Goal: Task Accomplishment & Management: Use online tool/utility

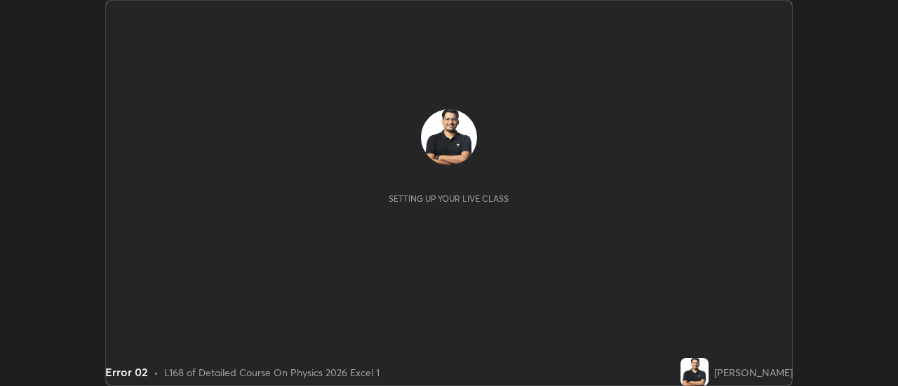
scroll to position [386, 898]
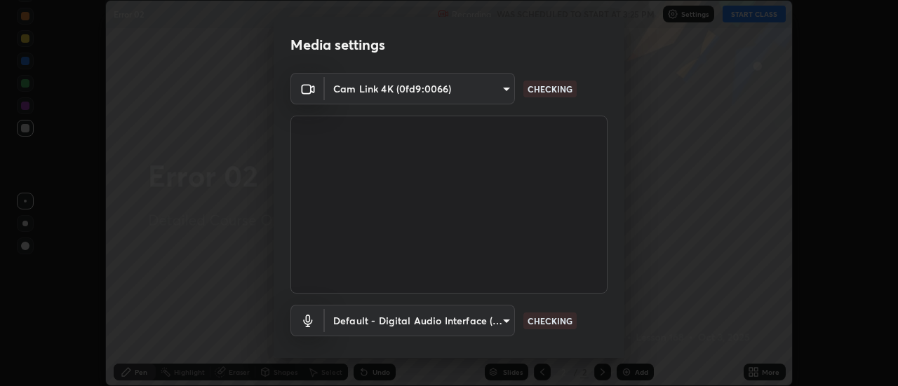
click at [386, 91] on body "Erase all Error 02 Recording WAS SCHEDULED TO START AT 3:25 PM Settings START C…" at bounding box center [449, 193] width 898 height 386
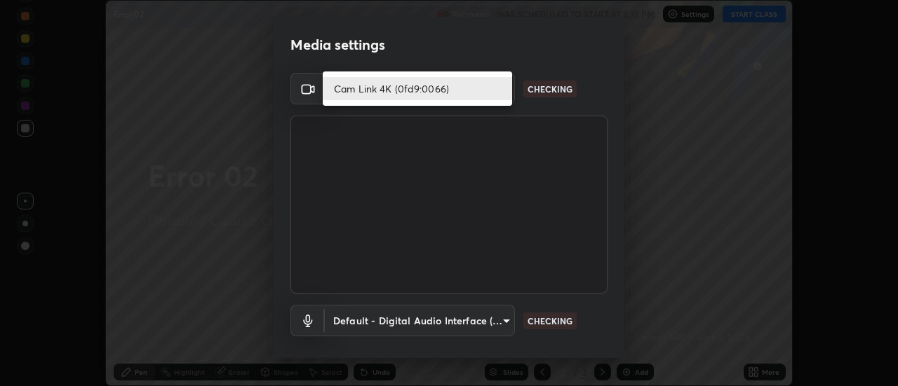
click at [365, 90] on li "Cam Link 4K (0fd9:0066)" at bounding box center [417, 88] width 189 height 23
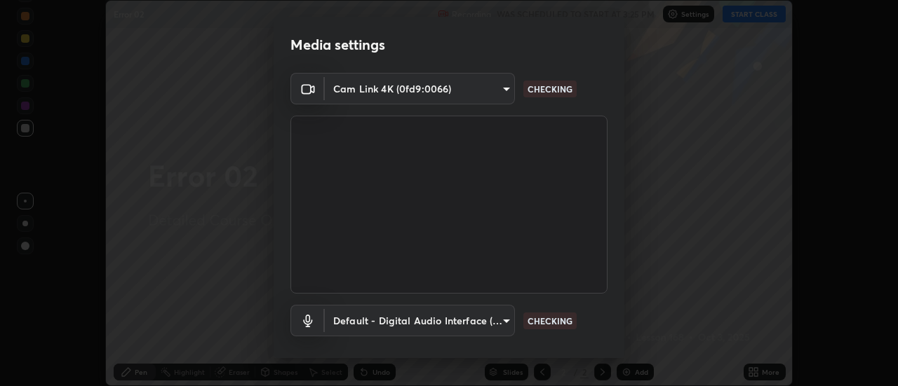
click at [367, 321] on body "Erase all Error 02 Recording WAS SCHEDULED TO START AT 3:25 PM Settings START C…" at bounding box center [449, 193] width 898 height 386
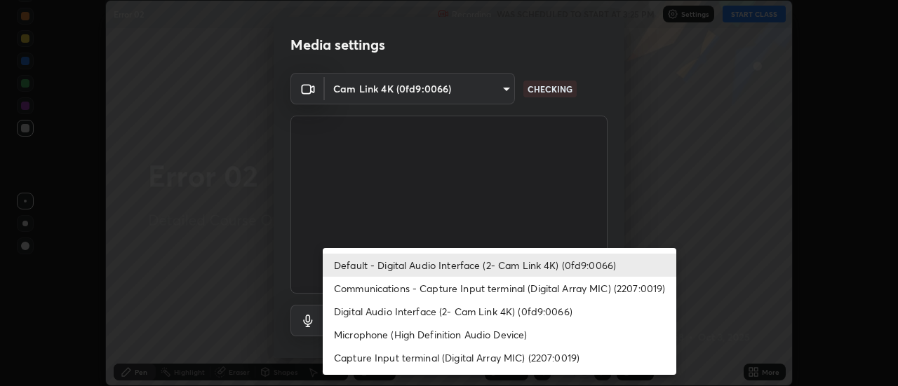
click at [377, 262] on li "Default - Digital Audio Interface (2- Cam Link 4K) (0fd9:0066)" at bounding box center [499, 265] width 353 height 23
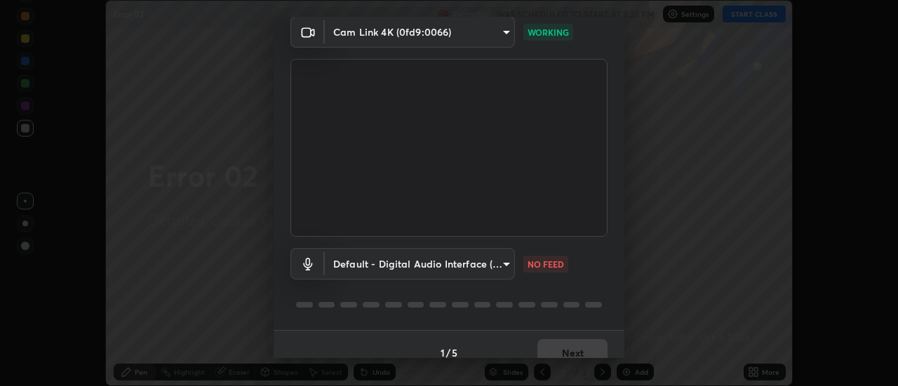
scroll to position [74, 0]
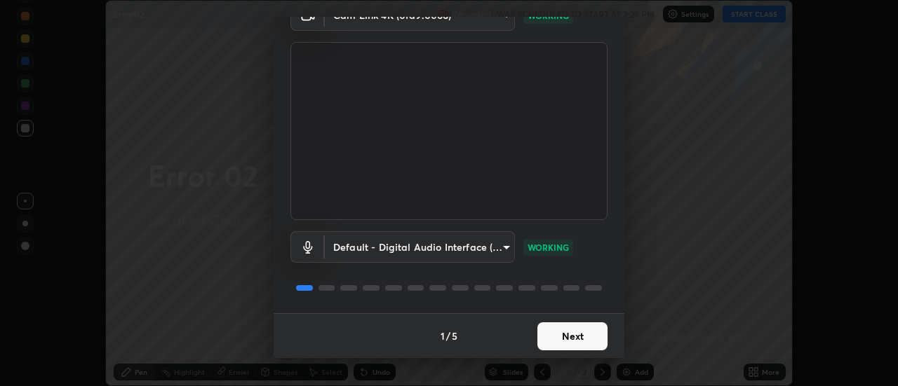
click at [558, 337] on button "Next" at bounding box center [572, 337] width 70 height 28
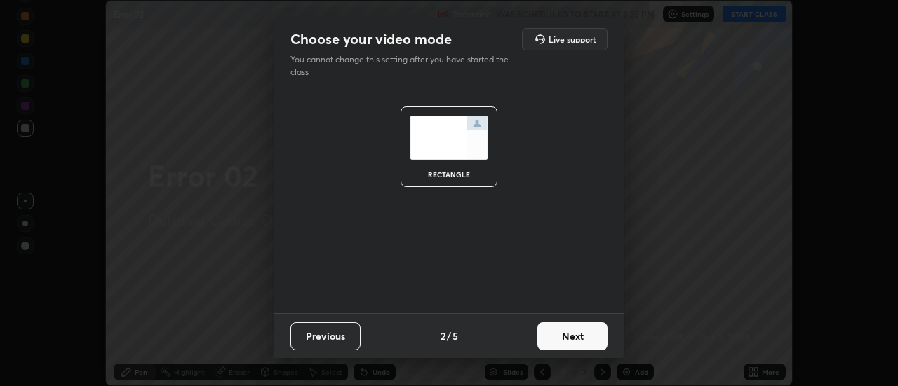
click at [575, 344] on button "Next" at bounding box center [572, 337] width 70 height 28
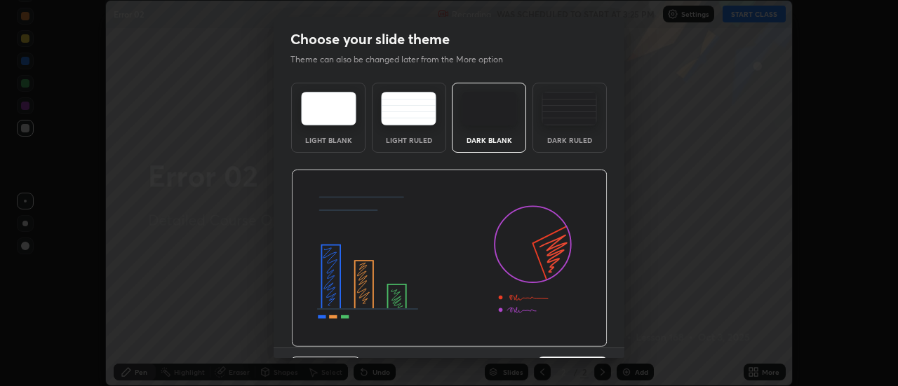
scroll to position [34, 0]
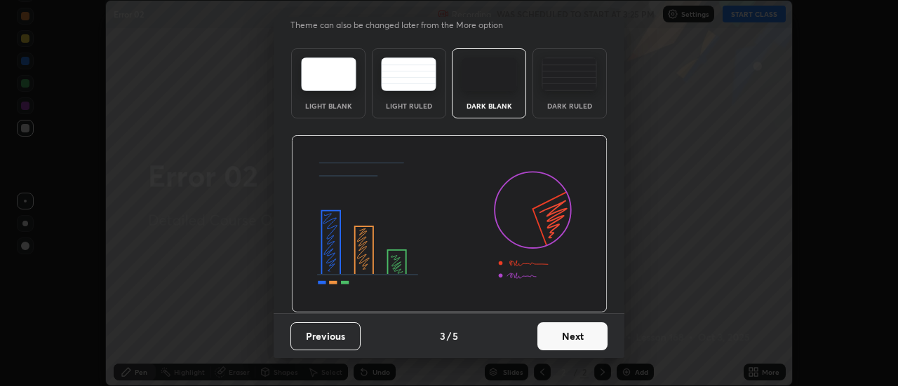
click at [574, 339] on button "Next" at bounding box center [572, 337] width 70 height 28
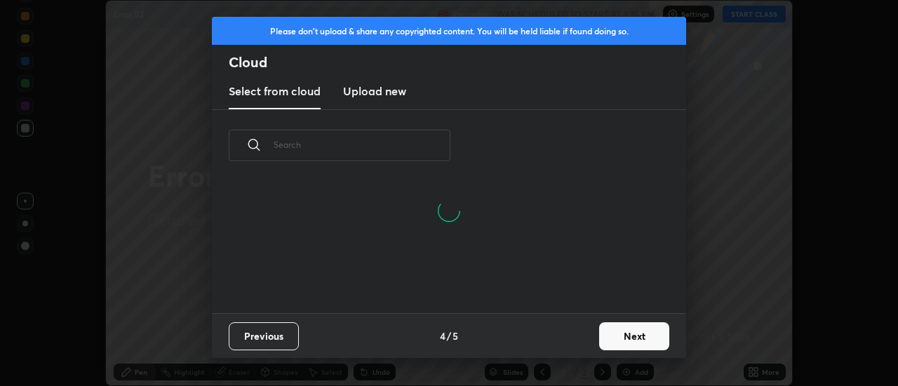
click at [619, 335] on button "Next" at bounding box center [634, 337] width 70 height 28
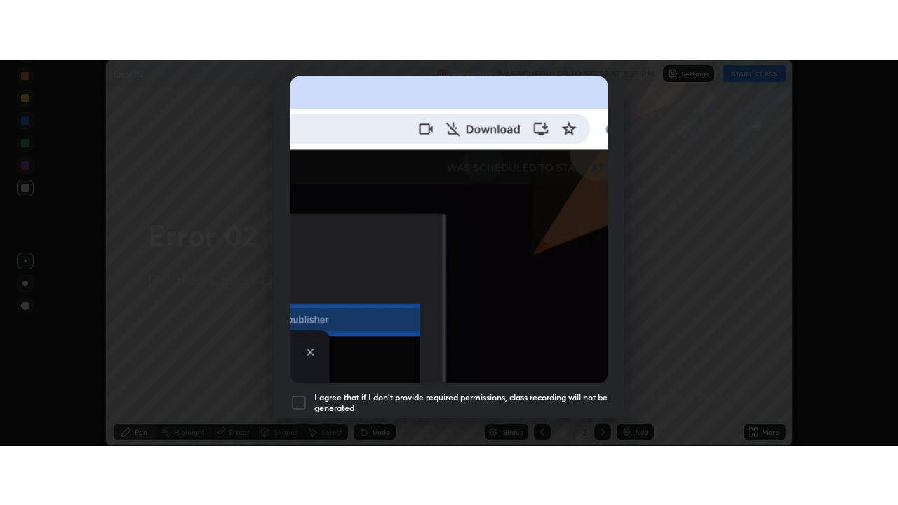
scroll to position [360, 0]
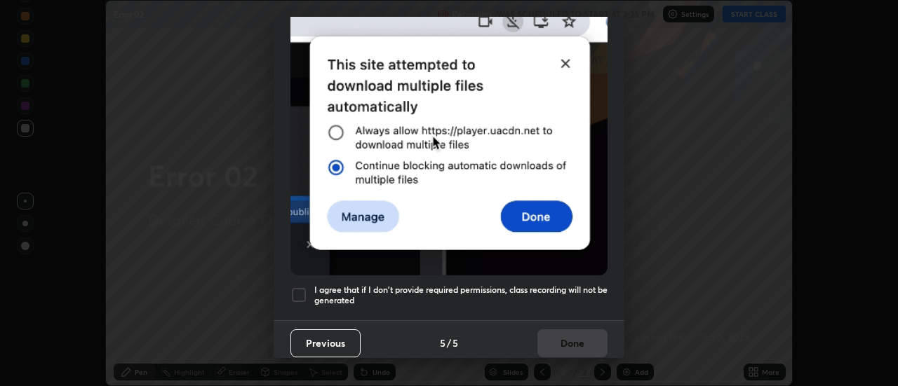
click at [295, 290] on div at bounding box center [298, 295] width 17 height 17
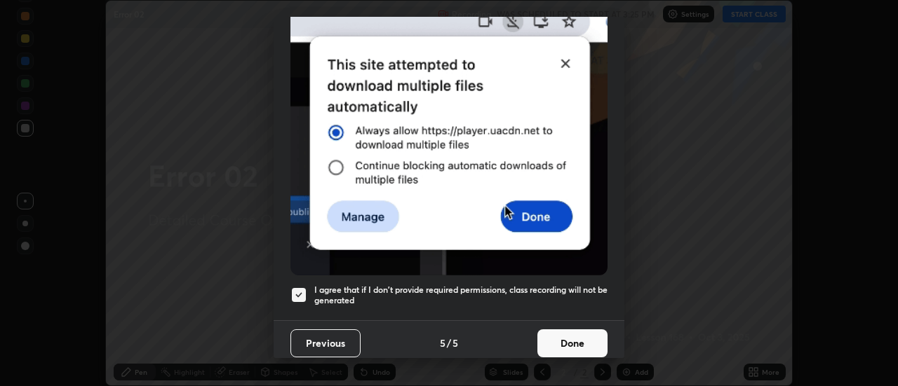
click at [598, 333] on button "Done" at bounding box center [572, 344] width 70 height 28
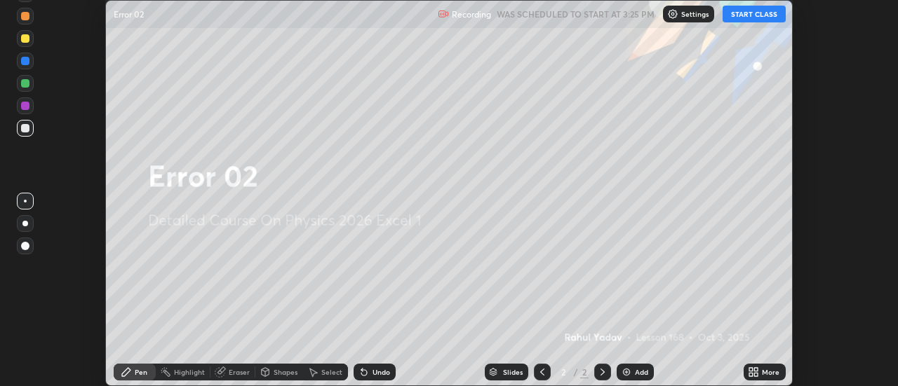
click at [755, 368] on icon at bounding box center [757, 370] width 4 height 4
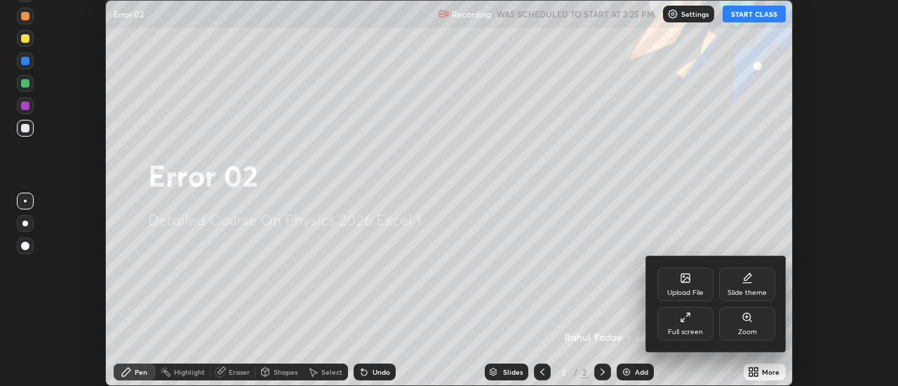
click at [694, 321] on div "Full screen" at bounding box center [685, 324] width 56 height 34
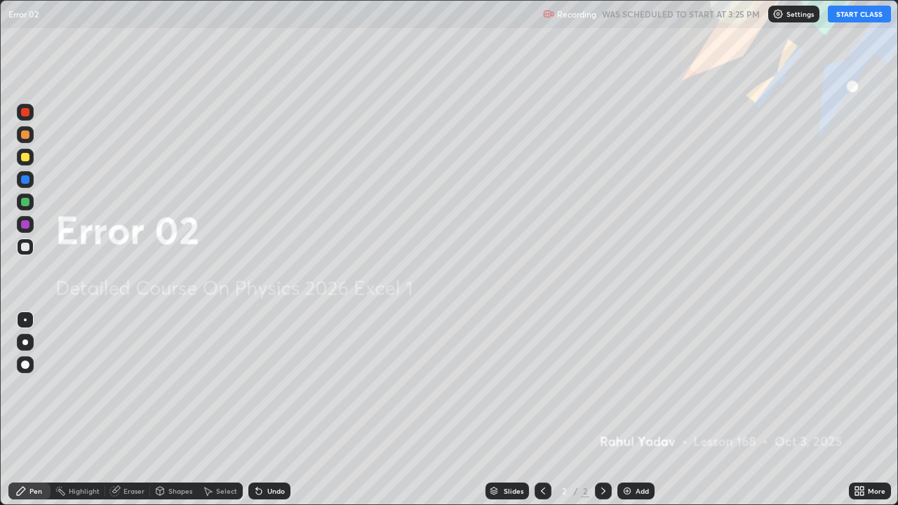
scroll to position [505, 898]
click at [835, 13] on button "START CLASS" at bounding box center [859, 14] width 63 height 17
click at [25, 342] on div at bounding box center [25, 342] width 6 height 6
click at [628, 386] on img at bounding box center [626, 490] width 11 height 11
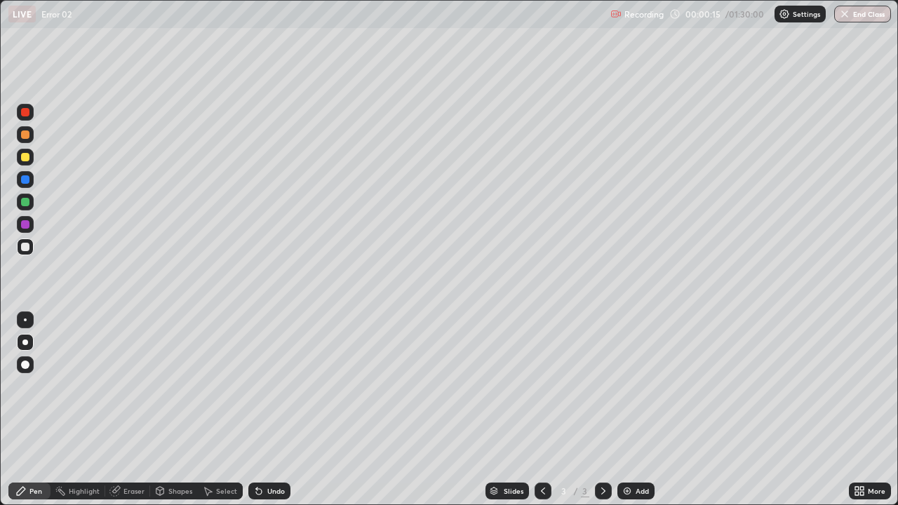
click at [25, 250] on div at bounding box center [25, 247] width 8 height 8
click at [25, 342] on div at bounding box center [25, 342] width 6 height 6
click at [25, 320] on div at bounding box center [25, 319] width 3 height 3
click at [25, 342] on div at bounding box center [25, 342] width 6 height 6
click at [27, 243] on div at bounding box center [25, 247] width 8 height 8
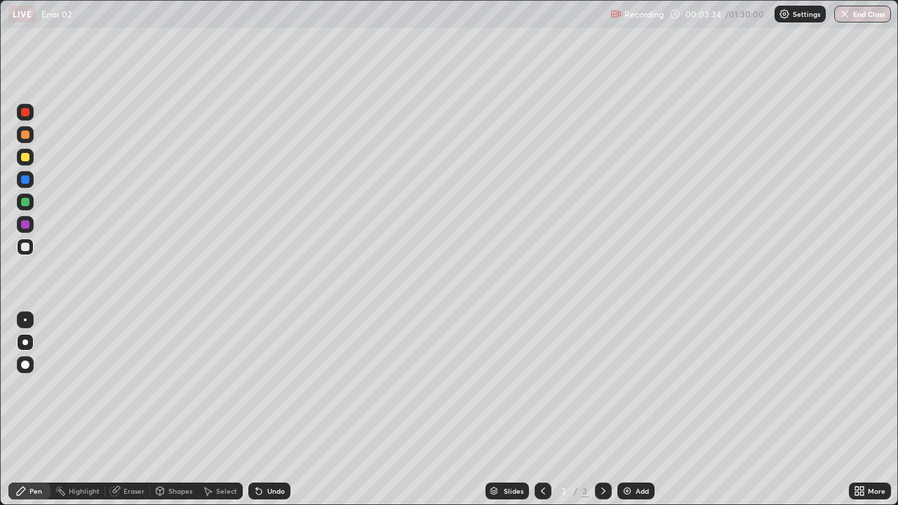
click at [28, 159] on div at bounding box center [25, 157] width 8 height 8
click at [260, 386] on icon at bounding box center [258, 490] width 11 height 11
click at [25, 223] on div at bounding box center [25, 224] width 8 height 8
click at [27, 247] on div at bounding box center [25, 247] width 8 height 8
click at [28, 159] on div at bounding box center [25, 157] width 8 height 8
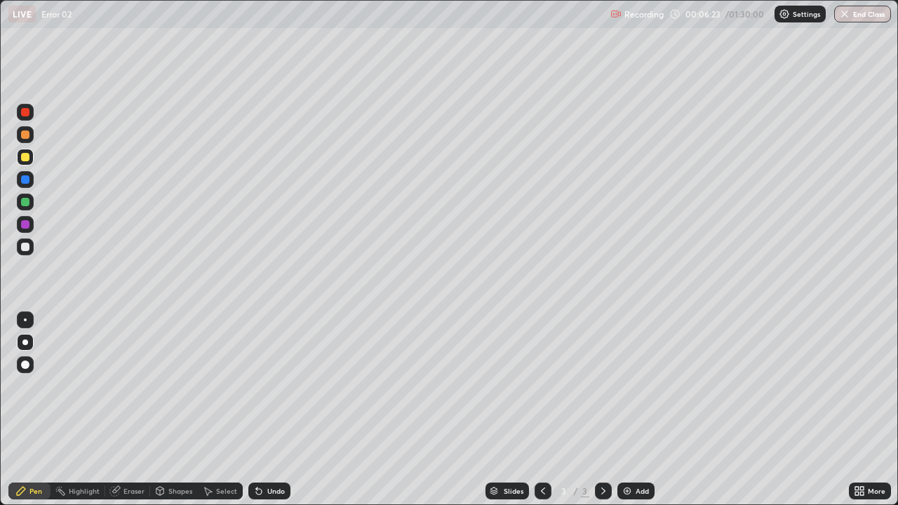
click at [172, 386] on div "Shapes" at bounding box center [180, 490] width 24 height 7
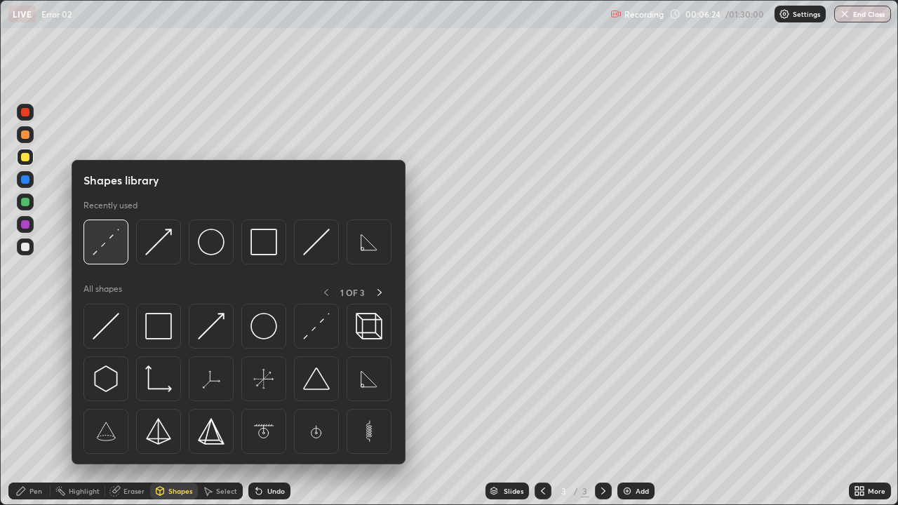
click at [105, 243] on img at bounding box center [106, 242] width 27 height 27
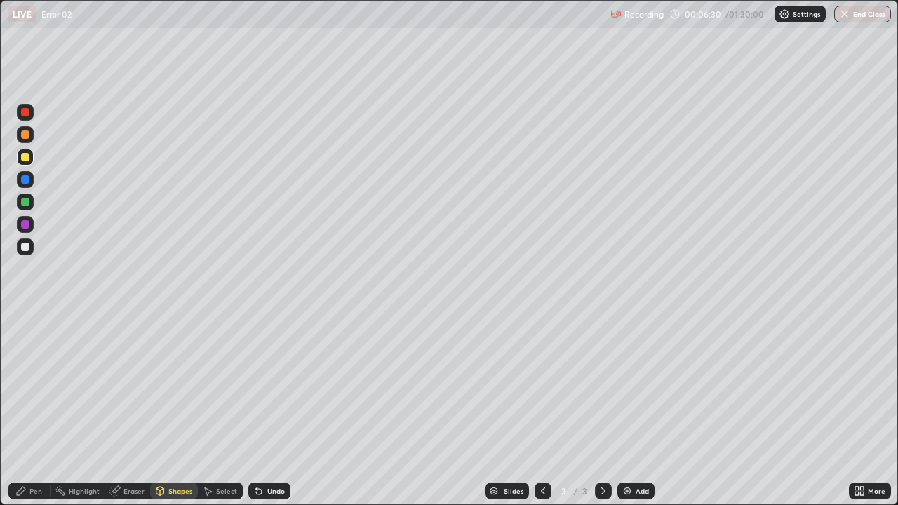
click at [30, 247] on div at bounding box center [25, 246] width 17 height 17
click at [36, 386] on div "Pen" at bounding box center [35, 490] width 13 height 7
click at [264, 386] on div "Undo" at bounding box center [269, 491] width 42 height 17
click at [258, 386] on div "Undo" at bounding box center [269, 491] width 42 height 17
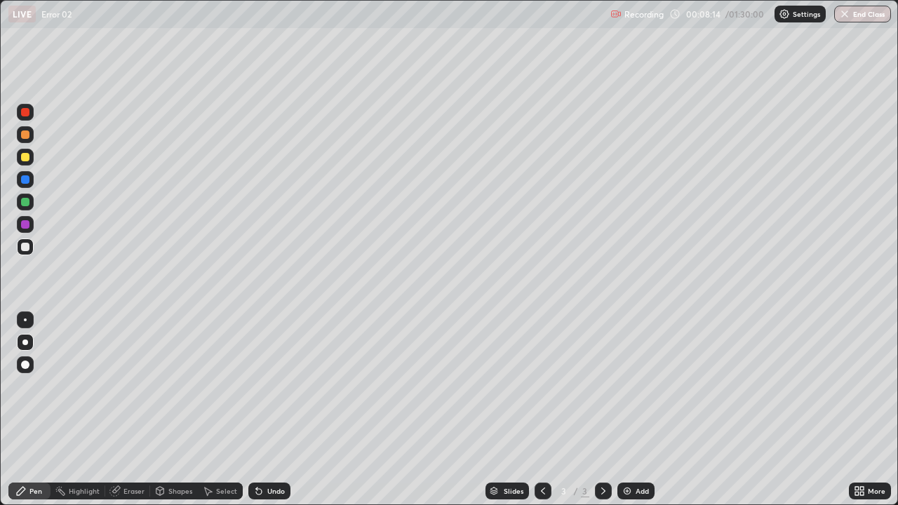
click at [179, 386] on div "Shapes" at bounding box center [180, 490] width 24 height 7
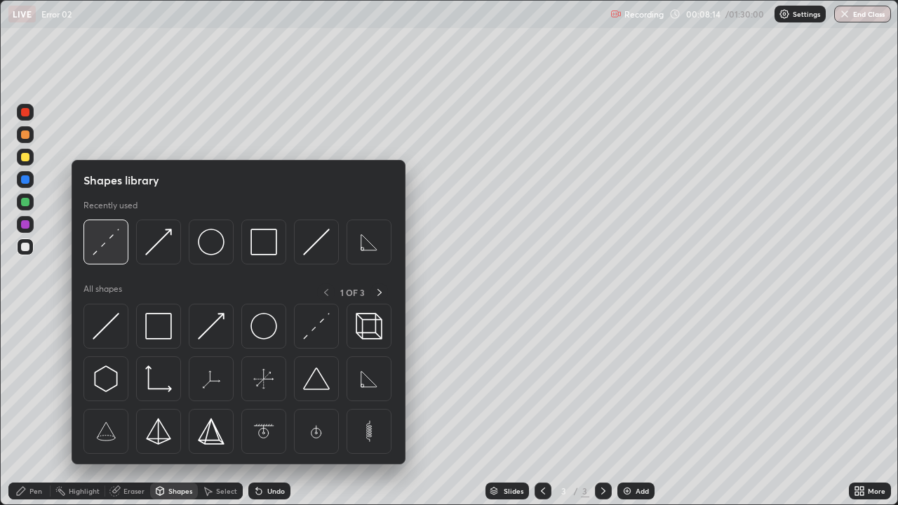
click at [111, 254] on img at bounding box center [106, 242] width 27 height 27
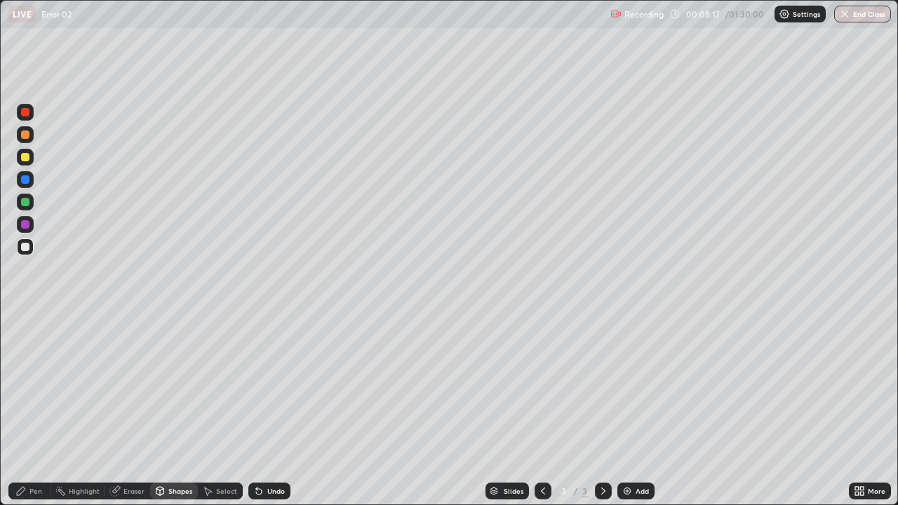
click at [41, 386] on div "Pen" at bounding box center [35, 490] width 13 height 7
click at [179, 386] on div "Shapes" at bounding box center [174, 491] width 48 height 17
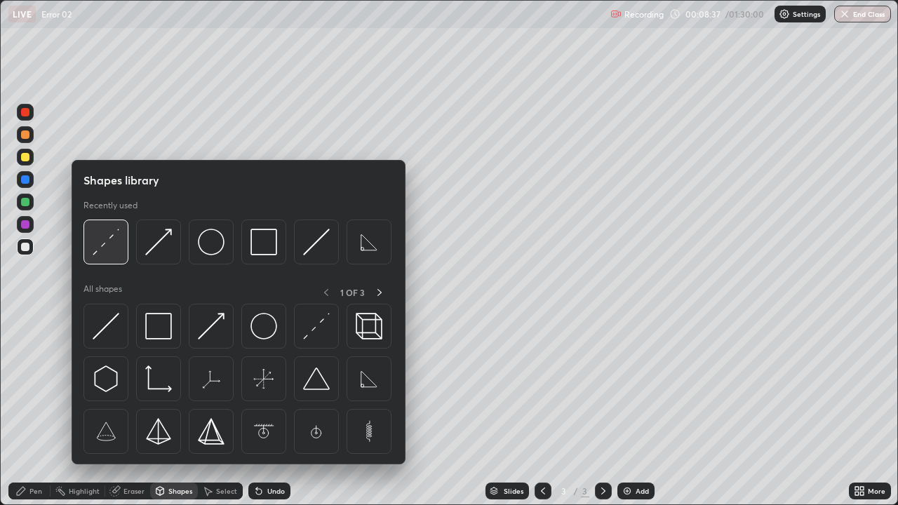
click at [104, 252] on img at bounding box center [106, 242] width 27 height 27
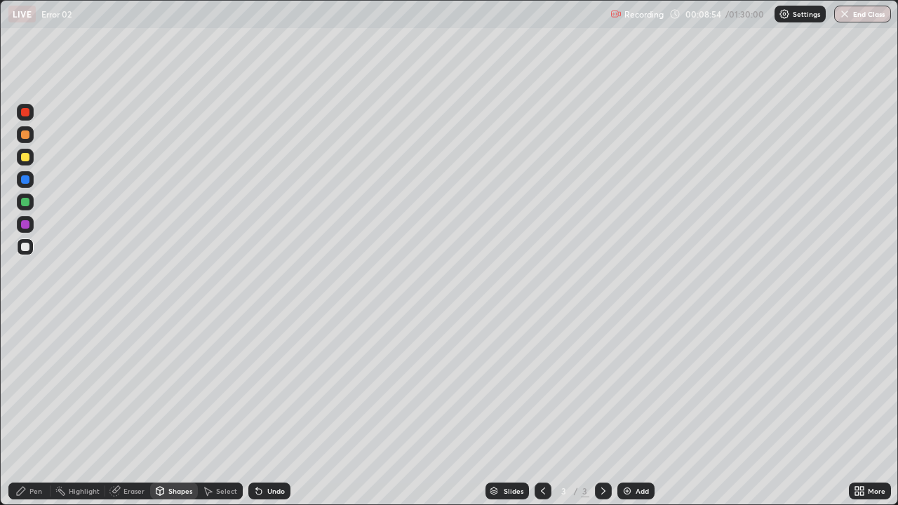
click at [36, 386] on div "Pen" at bounding box center [29, 491] width 42 height 17
click at [28, 244] on div at bounding box center [25, 247] width 8 height 8
click at [160, 386] on icon at bounding box center [160, 492] width 0 height 5
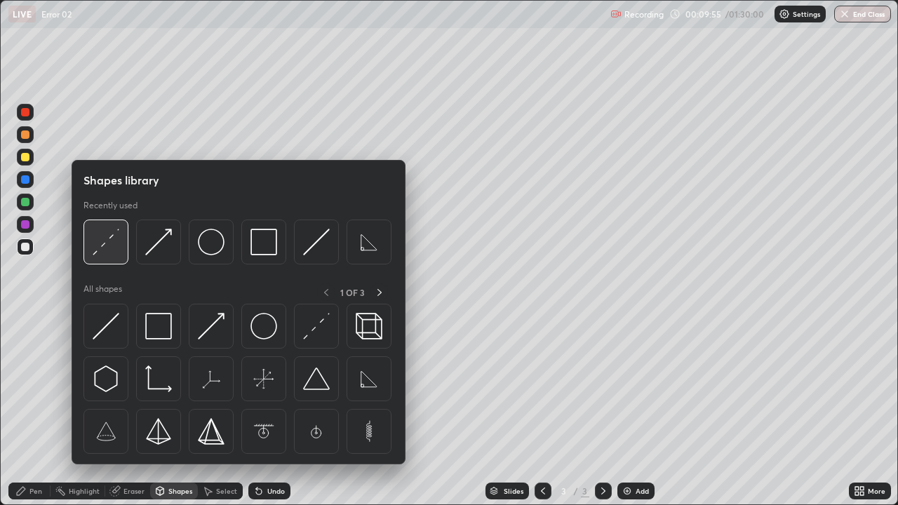
click at [113, 247] on img at bounding box center [106, 242] width 27 height 27
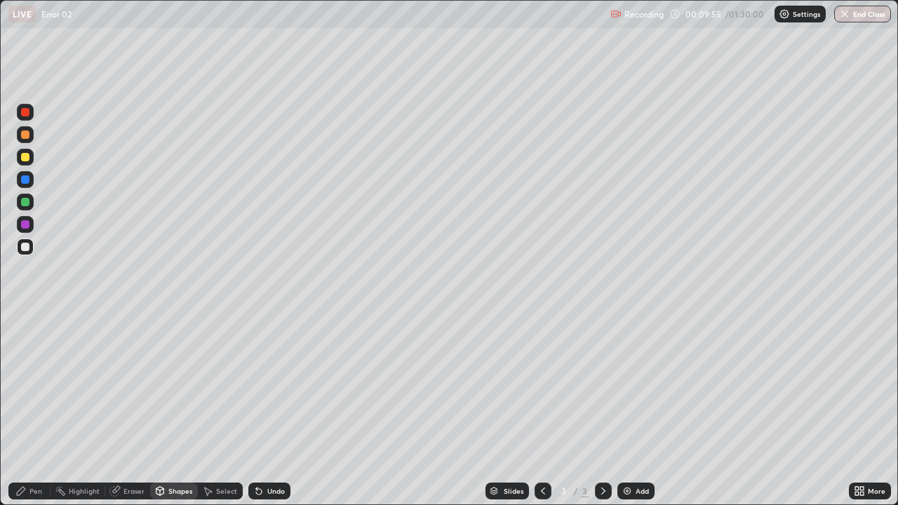
click at [20, 159] on div at bounding box center [25, 157] width 17 height 17
click at [34, 386] on div "Pen" at bounding box center [35, 490] width 13 height 7
click at [30, 246] on div at bounding box center [25, 246] width 17 height 17
click at [130, 386] on div "Eraser" at bounding box center [133, 490] width 21 height 7
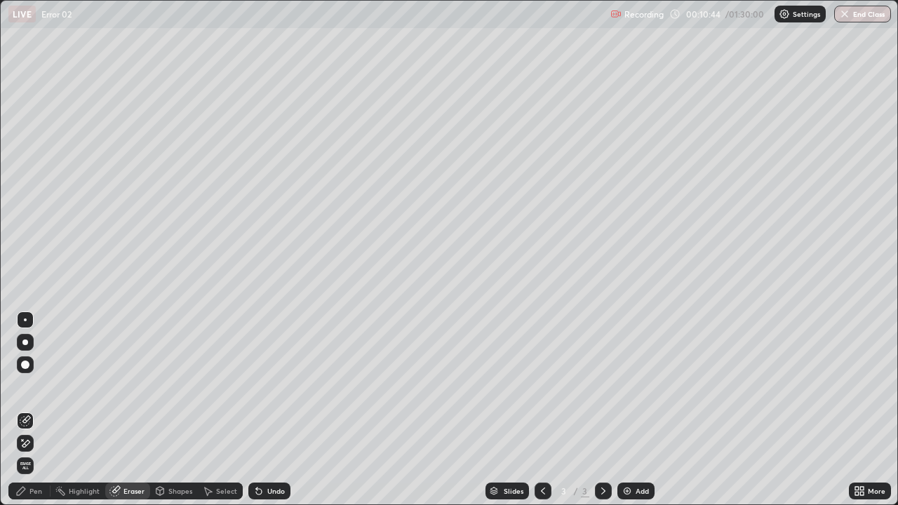
click at [38, 386] on div "Pen" at bounding box center [35, 490] width 13 height 7
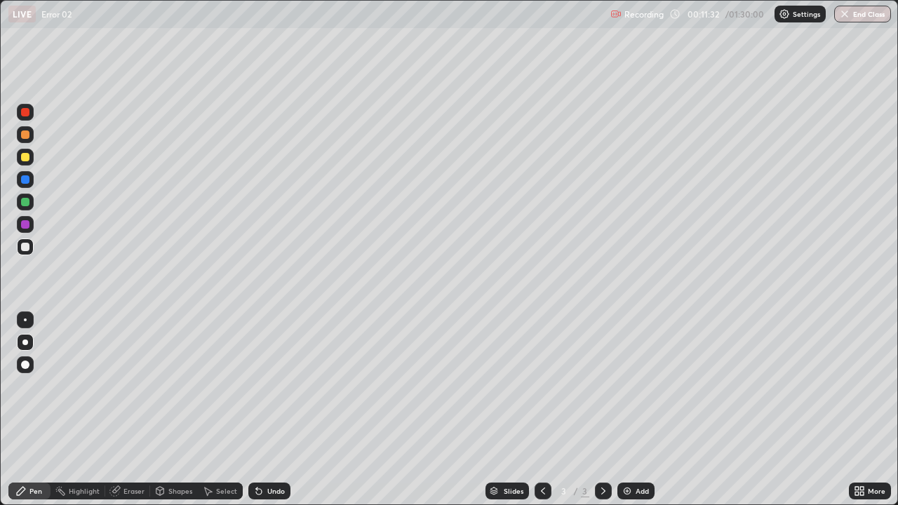
click at [263, 386] on div "Undo" at bounding box center [269, 491] width 42 height 17
click at [262, 386] on div "Undo" at bounding box center [269, 491] width 42 height 17
click at [270, 386] on div "Undo" at bounding box center [276, 490] width 18 height 7
click at [25, 160] on div at bounding box center [25, 157] width 8 height 8
click at [137, 386] on div "Eraser" at bounding box center [133, 490] width 21 height 7
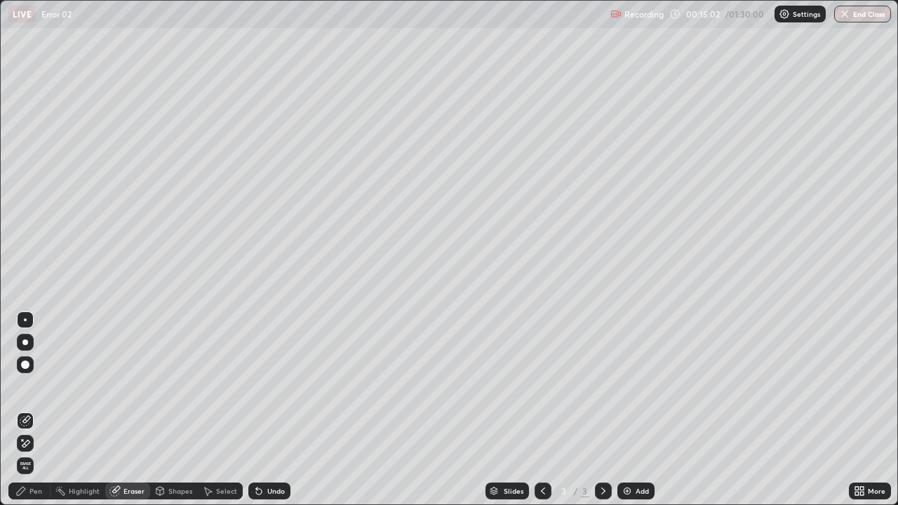
click at [46, 386] on div "Pen" at bounding box center [29, 491] width 42 height 17
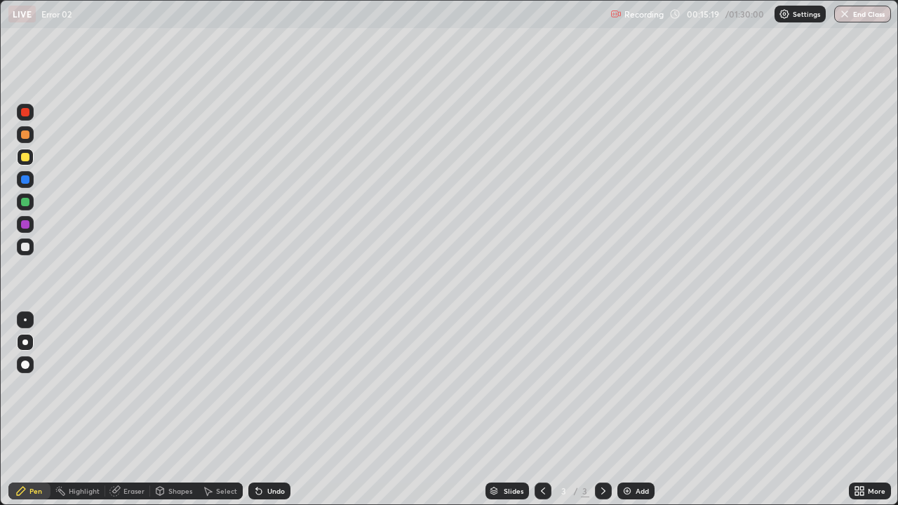
click at [25, 245] on div at bounding box center [25, 247] width 8 height 8
click at [256, 386] on icon at bounding box center [256, 487] width 1 height 1
click at [259, 386] on icon at bounding box center [259, 492] width 6 height 6
click at [256, 386] on icon at bounding box center [259, 492] width 6 height 6
click at [257, 386] on icon at bounding box center [259, 492] width 6 height 6
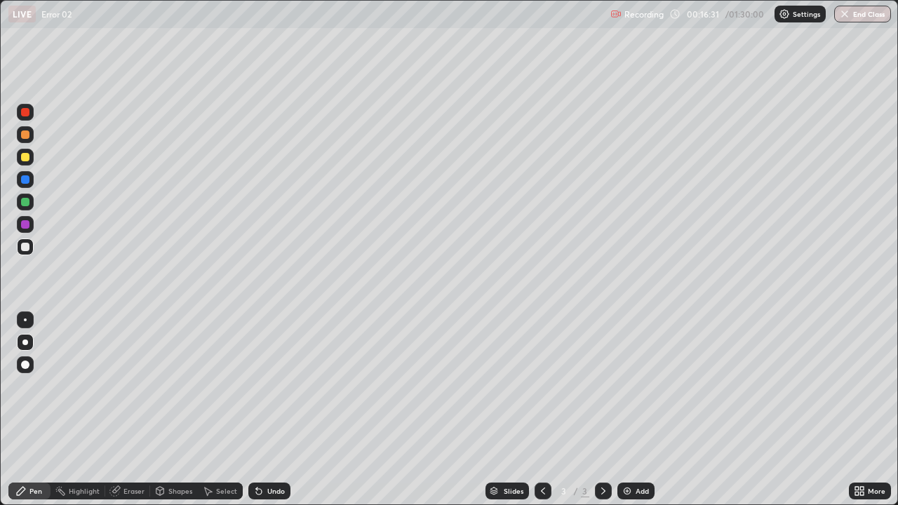
click at [257, 386] on icon at bounding box center [259, 492] width 6 height 6
click at [256, 386] on icon at bounding box center [259, 492] width 6 height 6
click at [257, 386] on icon at bounding box center [259, 492] width 6 height 6
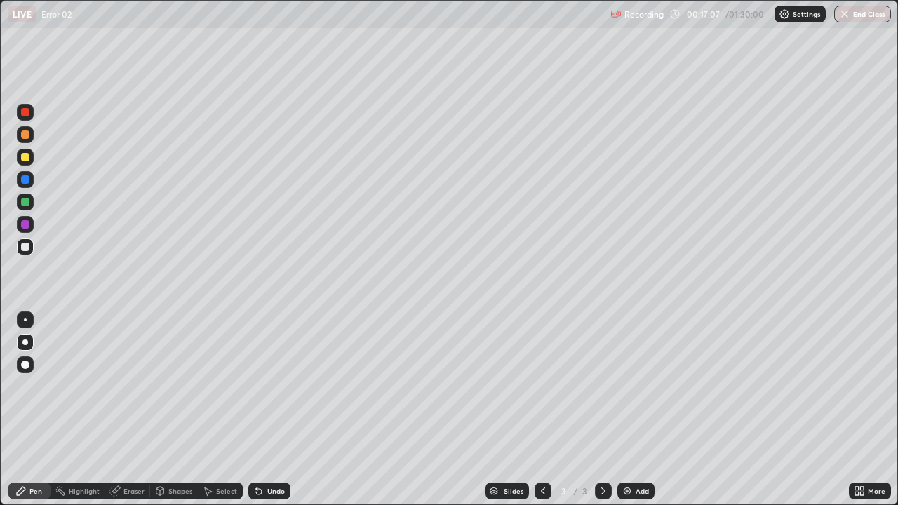
click at [602, 386] on icon at bounding box center [603, 490] width 11 height 11
click at [629, 386] on img at bounding box center [626, 490] width 11 height 11
click at [26, 157] on div at bounding box center [25, 157] width 8 height 8
click at [24, 248] on div at bounding box center [25, 247] width 8 height 8
click at [135, 386] on div "Eraser" at bounding box center [127, 491] width 45 height 17
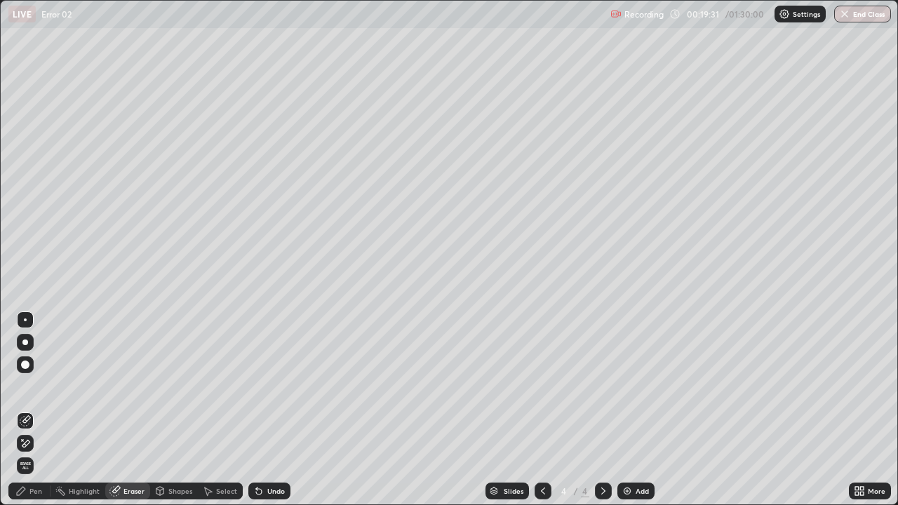
click at [41, 386] on div "Pen" at bounding box center [35, 490] width 13 height 7
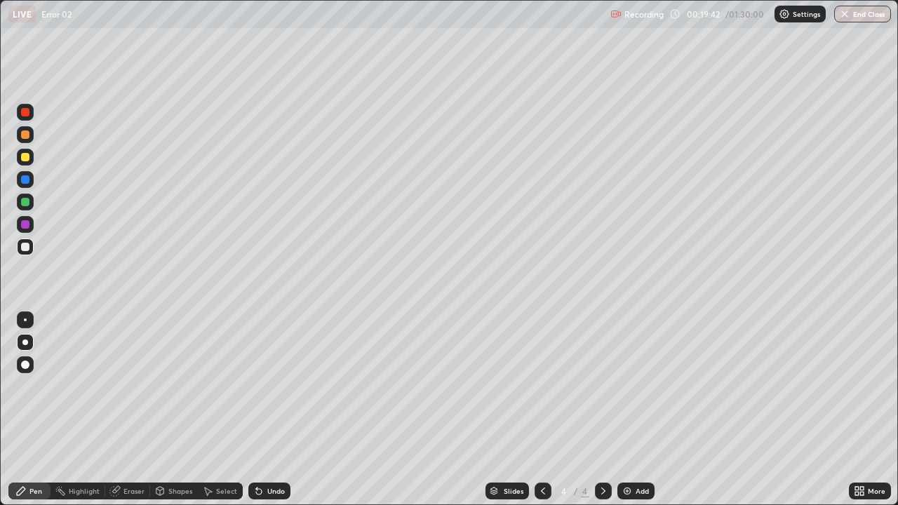
click at [26, 181] on div at bounding box center [25, 179] width 8 height 8
click at [26, 245] on div at bounding box center [25, 247] width 8 height 8
click at [28, 155] on div at bounding box center [25, 157] width 8 height 8
click at [135, 386] on div "Eraser" at bounding box center [133, 490] width 21 height 7
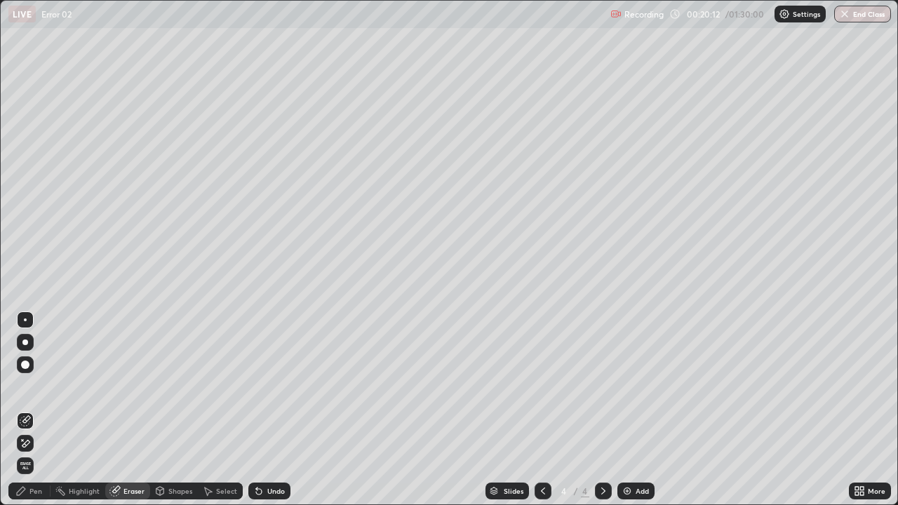
click at [36, 386] on div "Pen" at bounding box center [29, 491] width 42 height 17
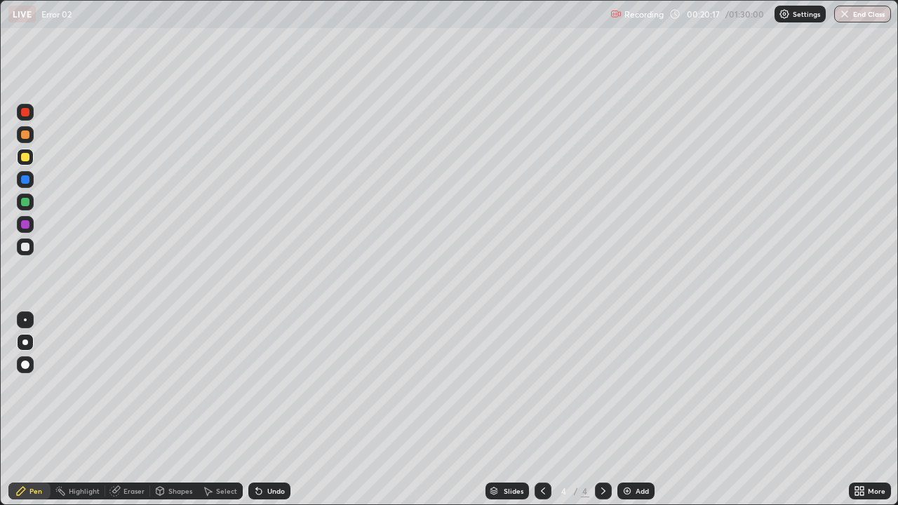
click at [256, 386] on div "Undo" at bounding box center [269, 491] width 42 height 17
click at [856, 386] on icon at bounding box center [857, 494] width 4 height 4
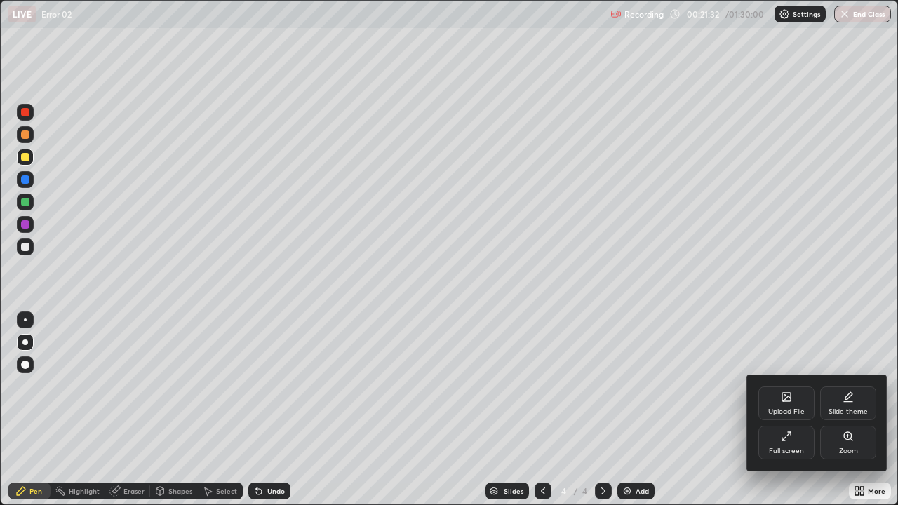
click at [792, 386] on div "Upload File" at bounding box center [786, 403] width 56 height 34
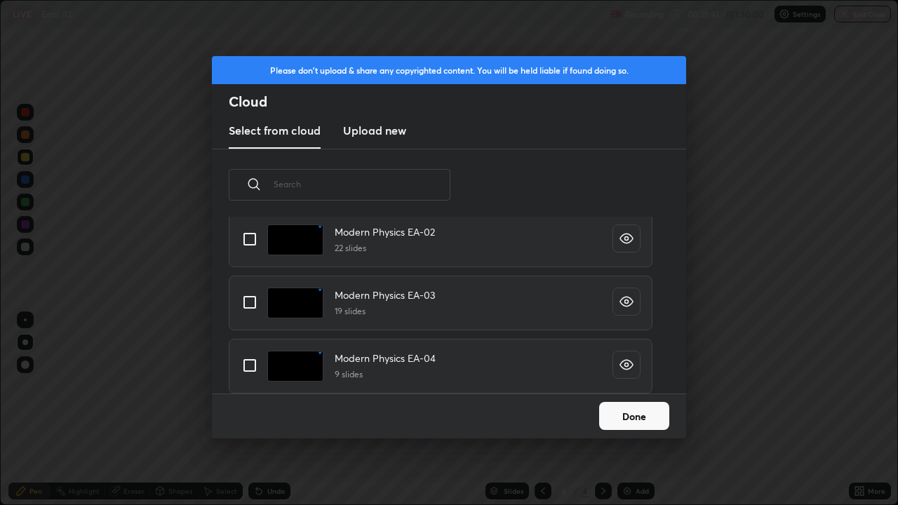
scroll to position [1272, 0]
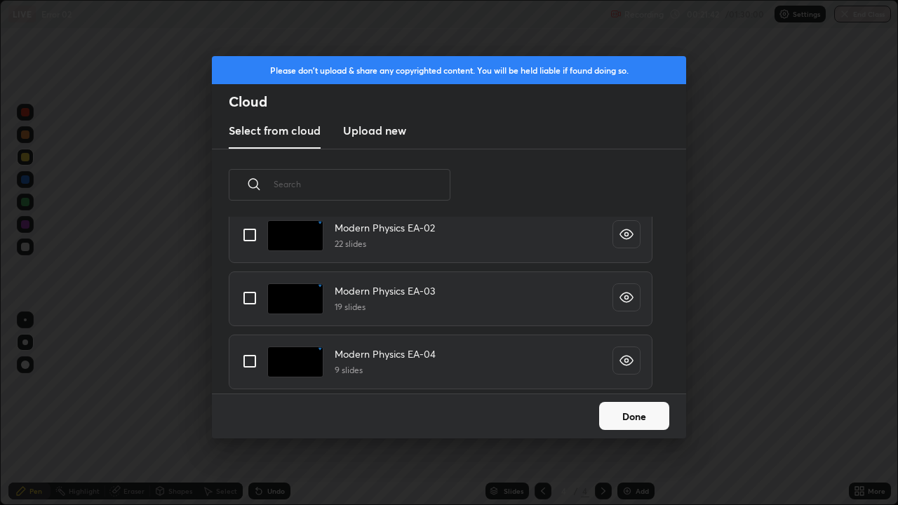
click at [246, 358] on input "grid" at bounding box center [249, 360] width 29 height 29
checkbox input "true"
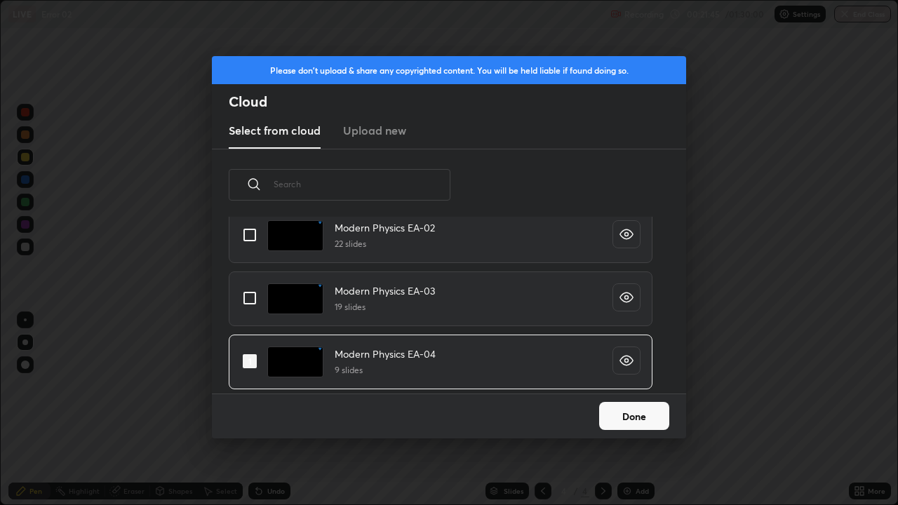
click at [640, 386] on button "Done" at bounding box center [634, 416] width 70 height 28
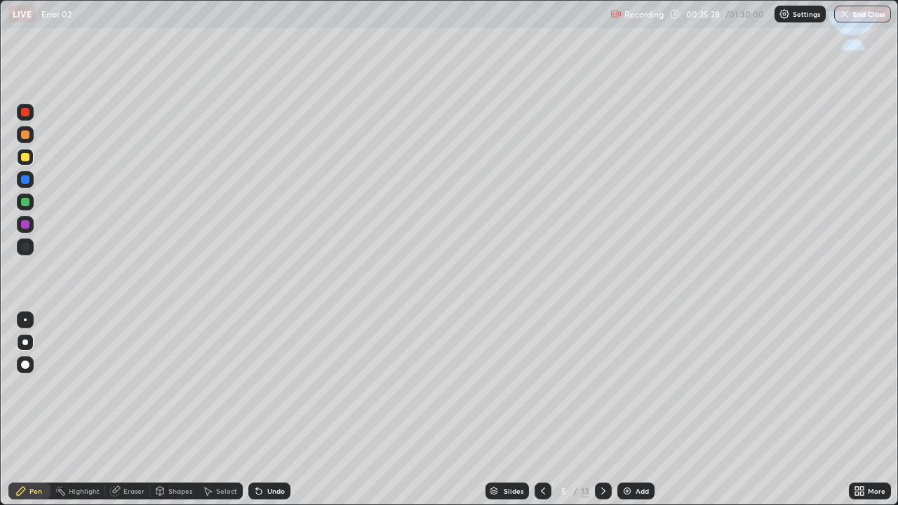
click at [173, 386] on div "Shapes" at bounding box center [180, 490] width 24 height 7
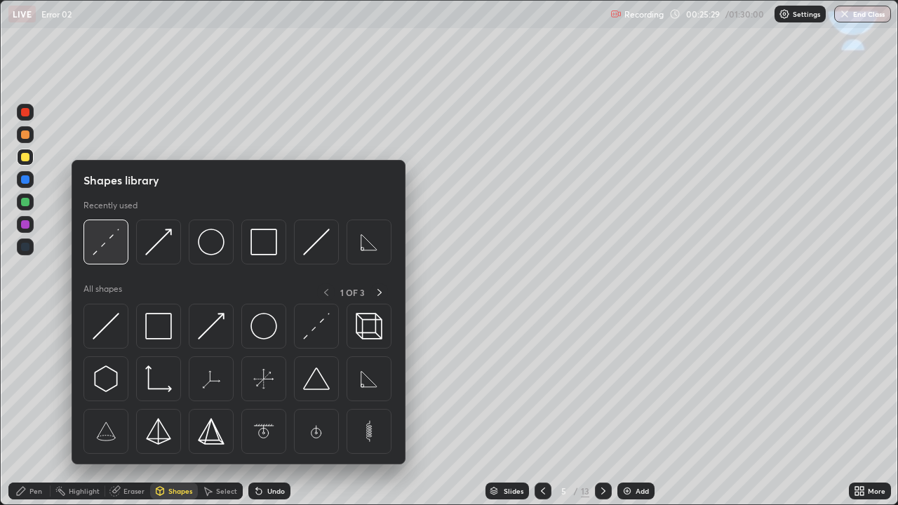
click at [105, 243] on img at bounding box center [106, 242] width 27 height 27
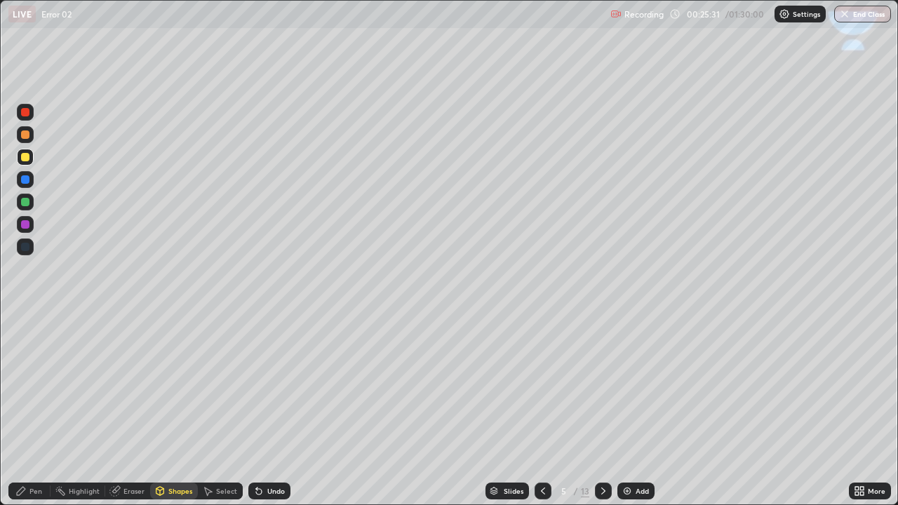
click at [36, 386] on div "Pen" at bounding box center [35, 490] width 13 height 7
click at [136, 386] on div "Eraser" at bounding box center [133, 490] width 21 height 7
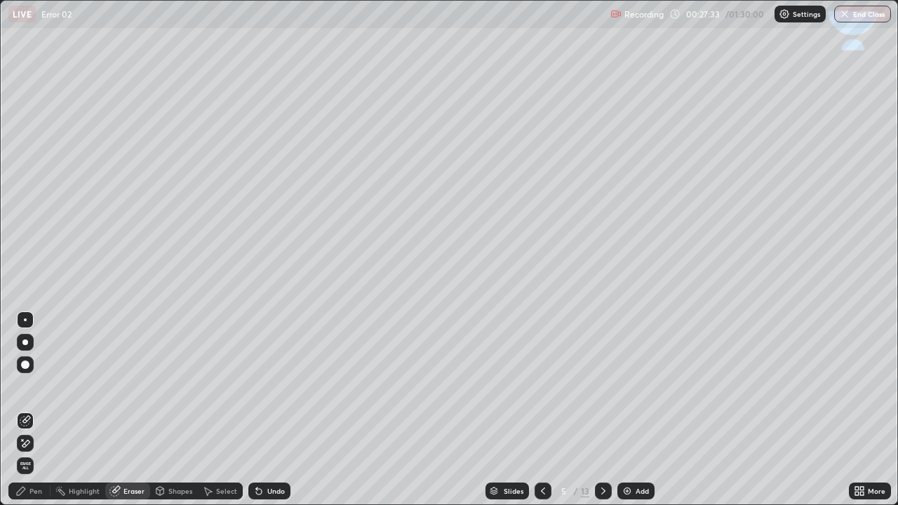
click at [39, 386] on div "Pen" at bounding box center [29, 491] width 42 height 17
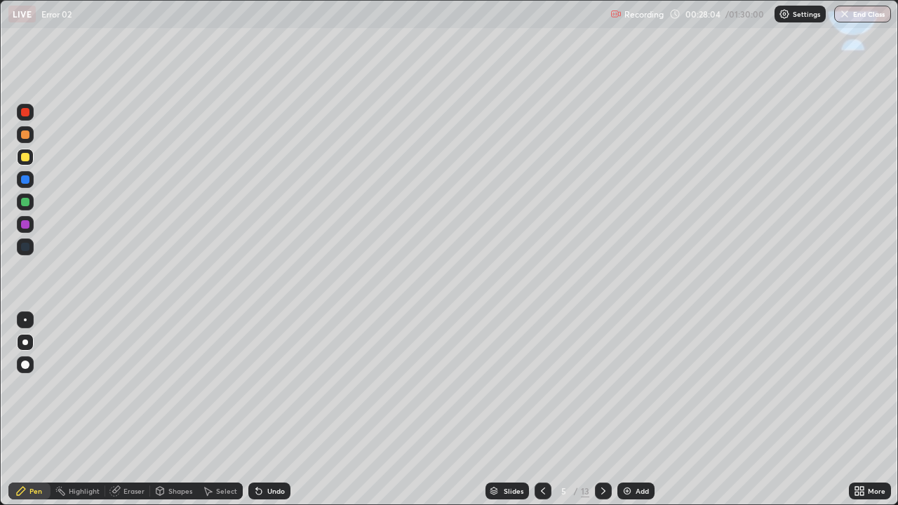
click at [26, 136] on div at bounding box center [25, 134] width 8 height 8
click at [22, 159] on div at bounding box center [25, 157] width 8 height 8
click at [262, 386] on icon at bounding box center [258, 490] width 11 height 11
click at [263, 386] on div "Undo" at bounding box center [269, 491] width 42 height 17
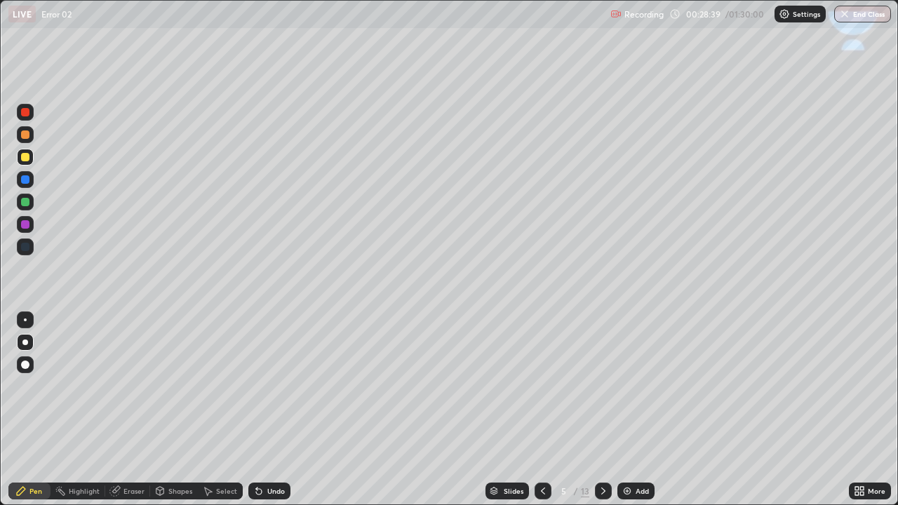
click at [134, 386] on div "Eraser" at bounding box center [133, 490] width 21 height 7
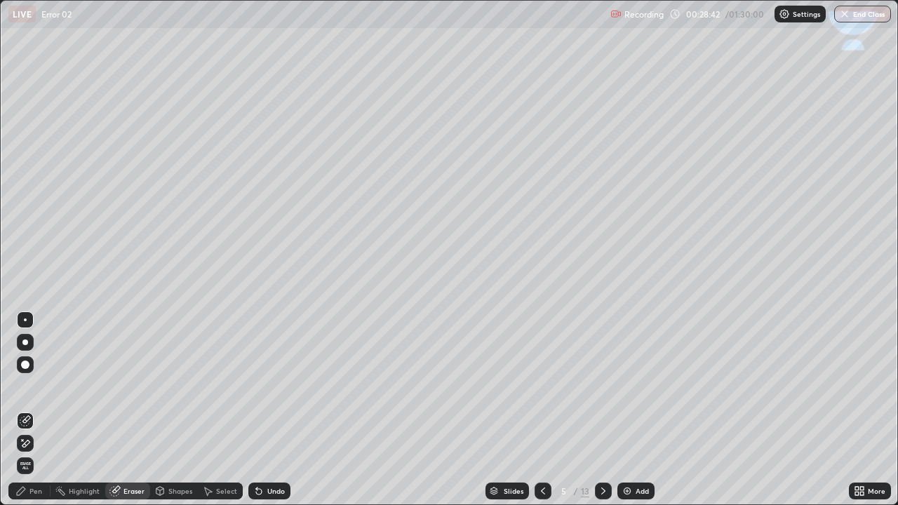
click at [40, 386] on div "Pen" at bounding box center [35, 490] width 13 height 7
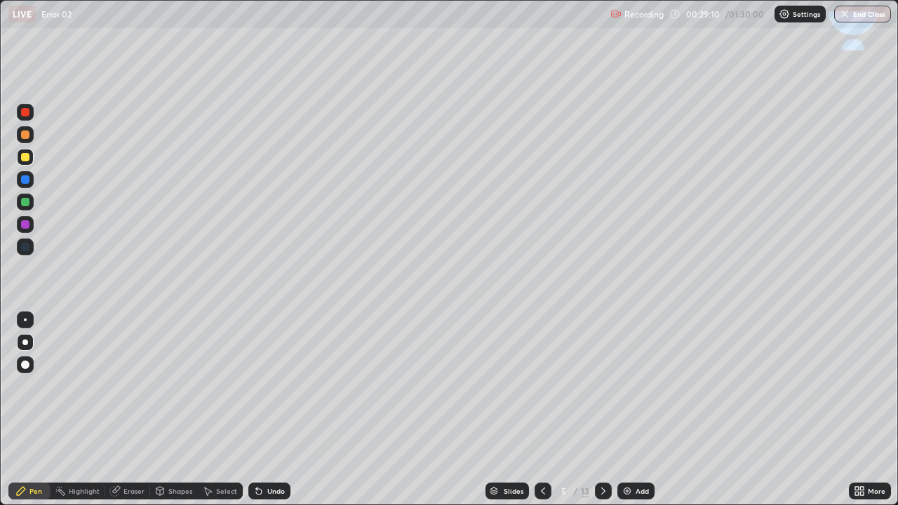
click at [129, 386] on div "Eraser" at bounding box center [127, 491] width 45 height 17
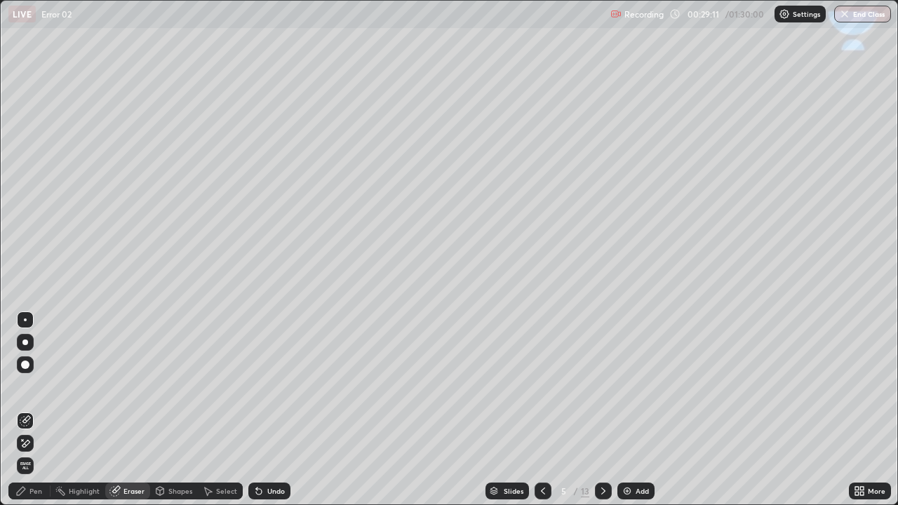
click at [176, 386] on div "Shapes" at bounding box center [180, 490] width 24 height 7
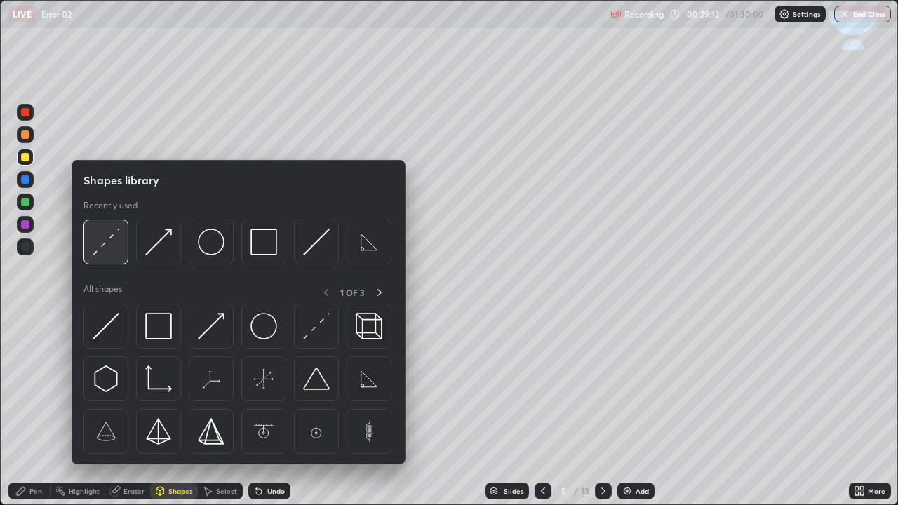
click at [100, 253] on img at bounding box center [106, 242] width 27 height 27
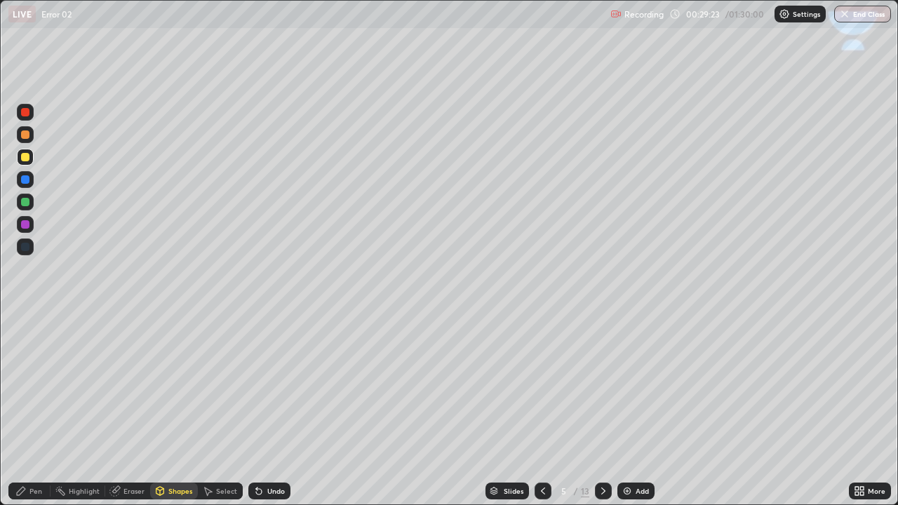
click at [176, 386] on div "Shapes" at bounding box center [180, 490] width 24 height 7
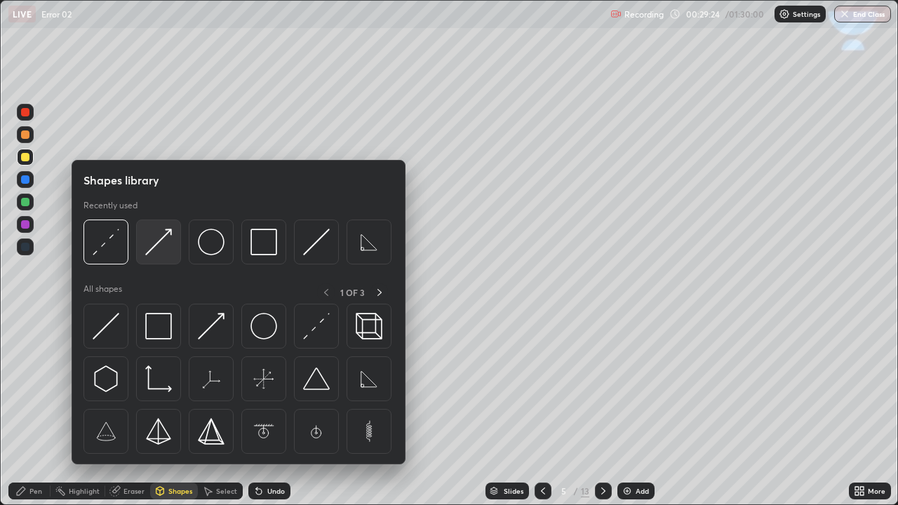
click at [158, 244] on img at bounding box center [158, 242] width 27 height 27
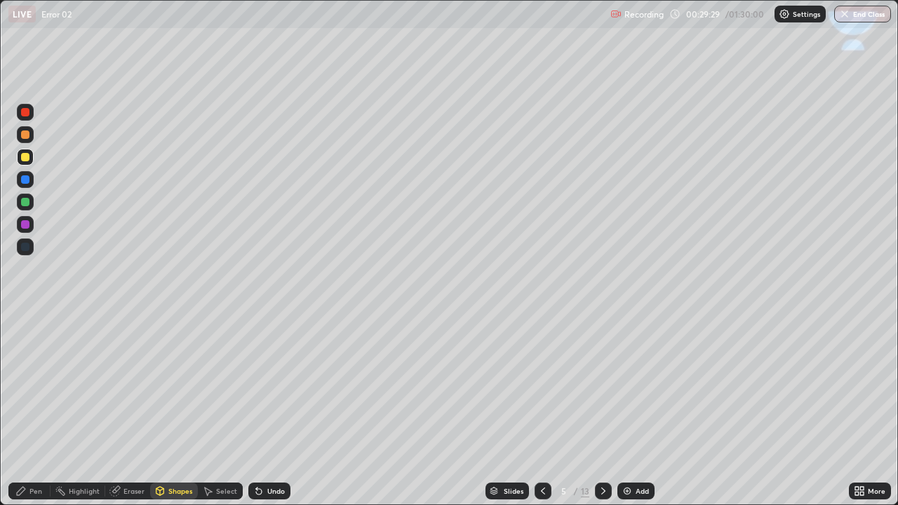
click at [36, 386] on div "Pen" at bounding box center [29, 491] width 42 height 17
click at [182, 386] on div "Shapes" at bounding box center [174, 491] width 48 height 17
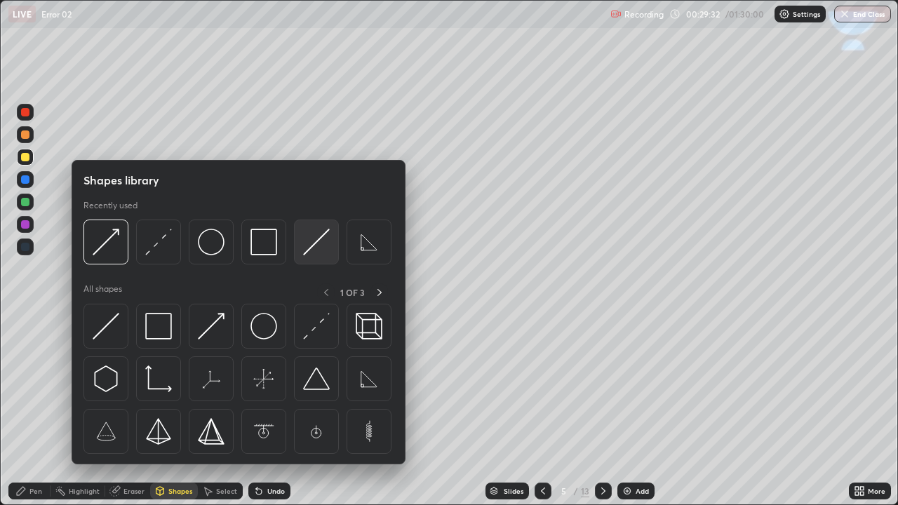
click at [309, 247] on img at bounding box center [316, 242] width 27 height 27
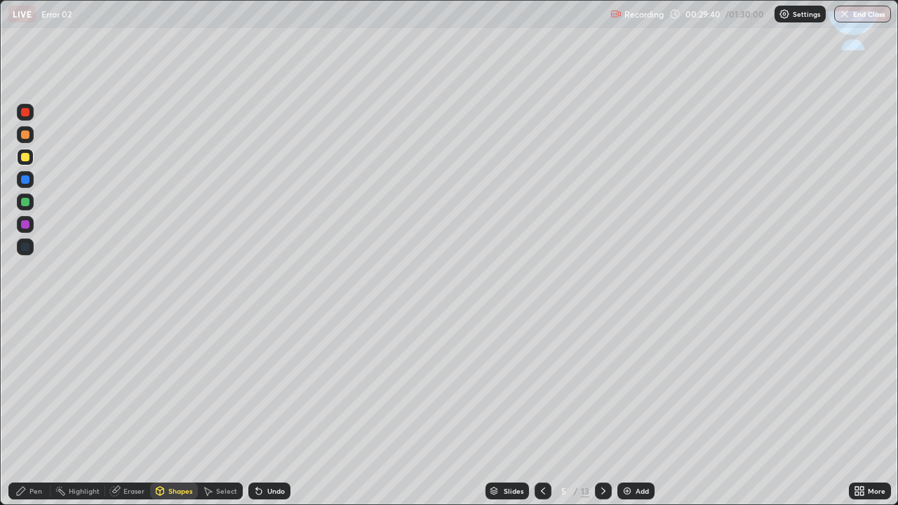
click at [178, 386] on div "Shapes" at bounding box center [180, 490] width 24 height 7
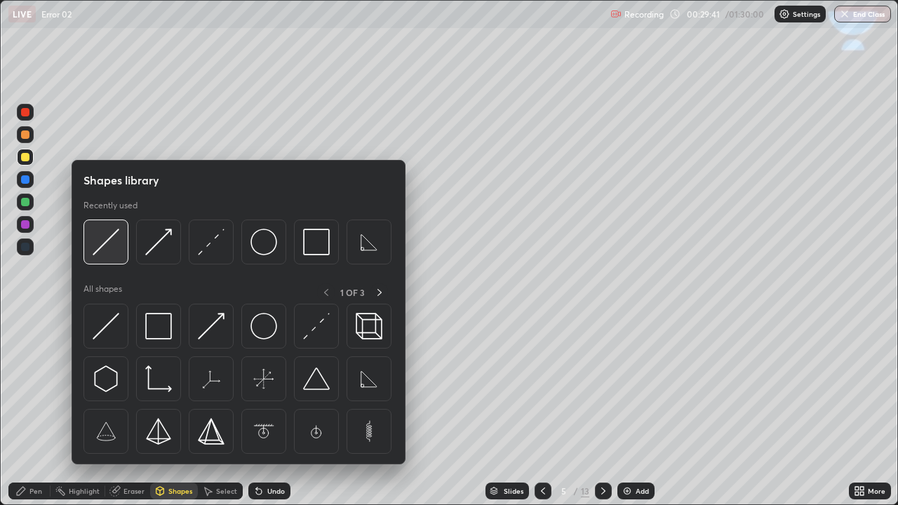
click at [102, 248] on img at bounding box center [106, 242] width 27 height 27
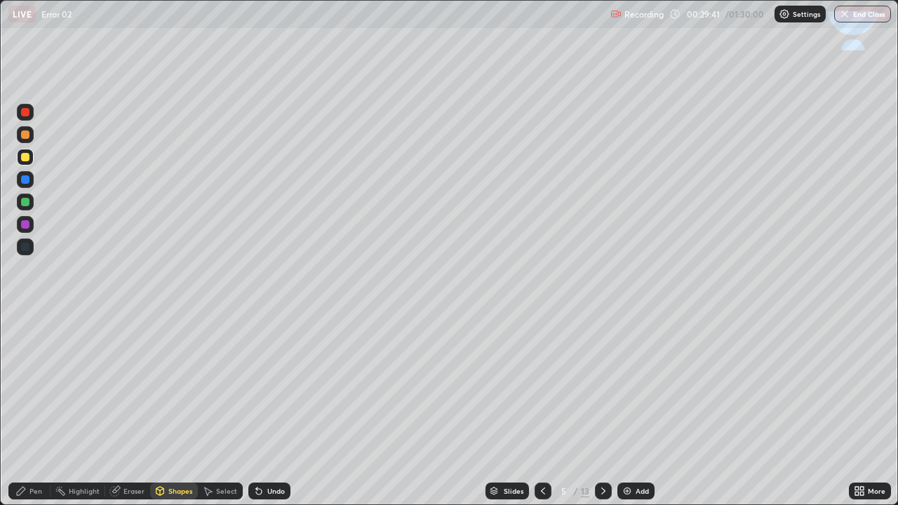
click at [24, 180] on div at bounding box center [25, 179] width 8 height 8
click at [41, 386] on div "Pen" at bounding box center [35, 490] width 13 height 7
click at [24, 156] on div at bounding box center [25, 157] width 8 height 8
click at [217, 386] on div "Select" at bounding box center [226, 490] width 21 height 7
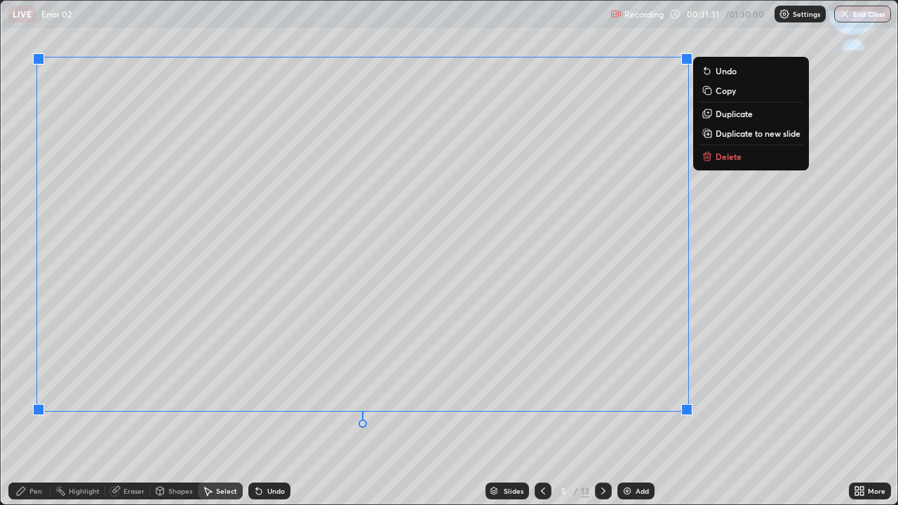
click at [748, 310] on div "0 ° Undo Copy Duplicate Duplicate to new slide Delete" at bounding box center [449, 253] width 896 height 504
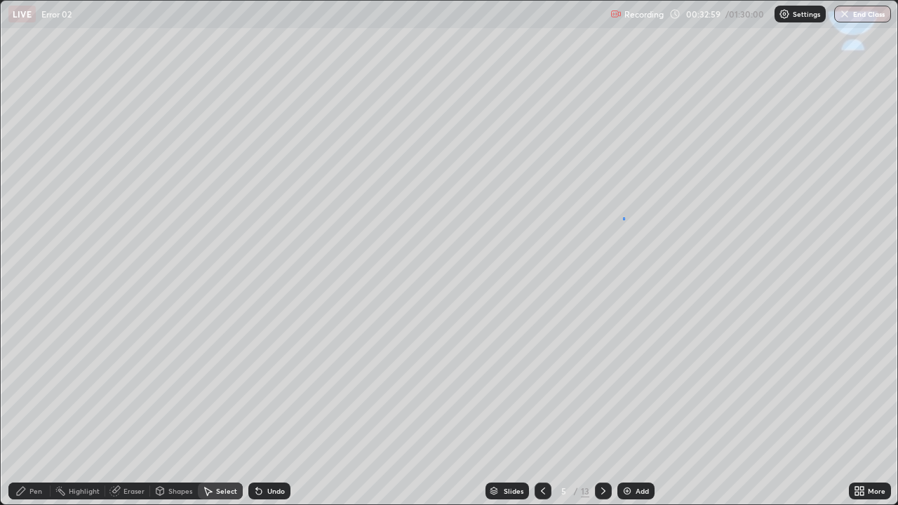
click at [623, 217] on div "0 ° Undo Copy Duplicate Duplicate to new slide Delete" at bounding box center [449, 253] width 896 height 504
click at [624, 241] on div "0 ° Undo Copy Duplicate Duplicate to new slide Delete" at bounding box center [449, 253] width 896 height 504
click at [625, 267] on div "0 ° Undo Copy Duplicate Duplicate to new slide Delete" at bounding box center [449, 253] width 896 height 504
click at [35, 386] on div "Pen" at bounding box center [35, 490] width 13 height 7
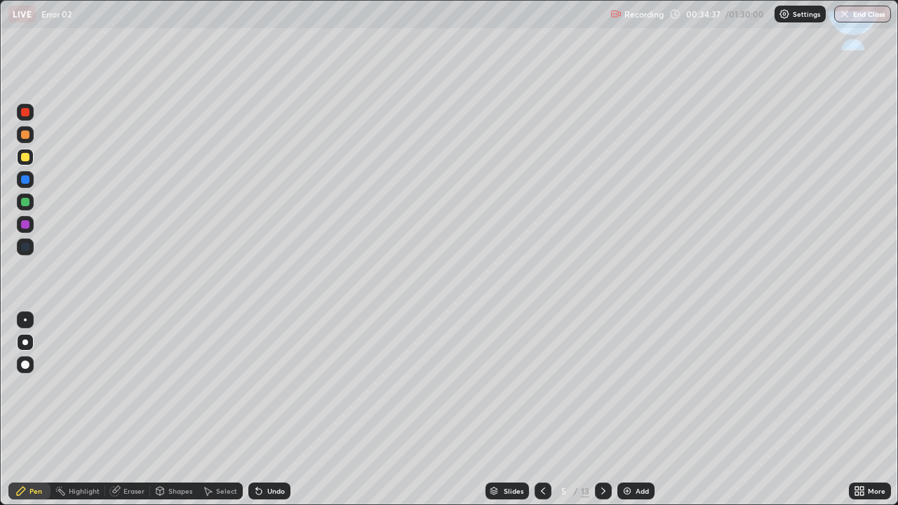
click at [603, 386] on icon at bounding box center [603, 490] width 11 height 11
click at [602, 386] on icon at bounding box center [603, 490] width 11 height 11
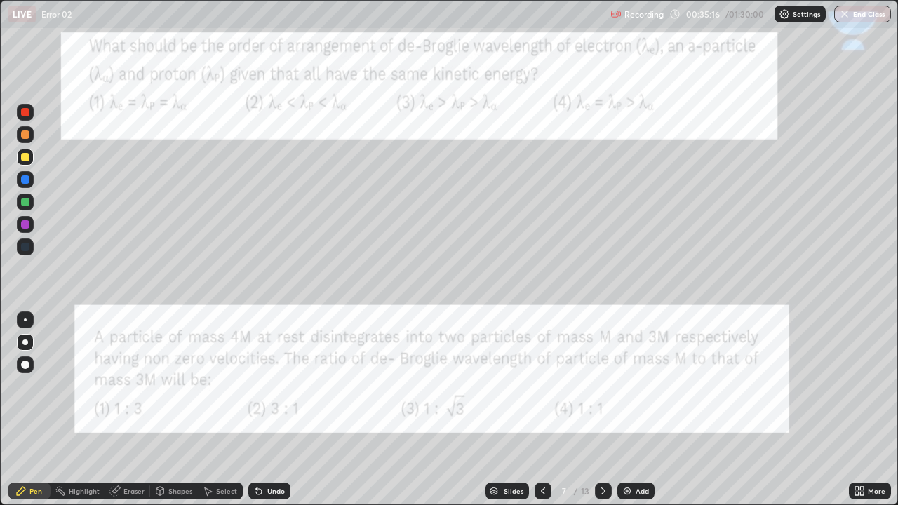
click at [22, 157] on div at bounding box center [25, 157] width 8 height 8
click at [27, 181] on div at bounding box center [25, 179] width 8 height 8
click at [27, 158] on div at bounding box center [25, 157] width 8 height 8
click at [27, 159] on div at bounding box center [25, 157] width 8 height 8
click at [26, 180] on div at bounding box center [25, 179] width 8 height 8
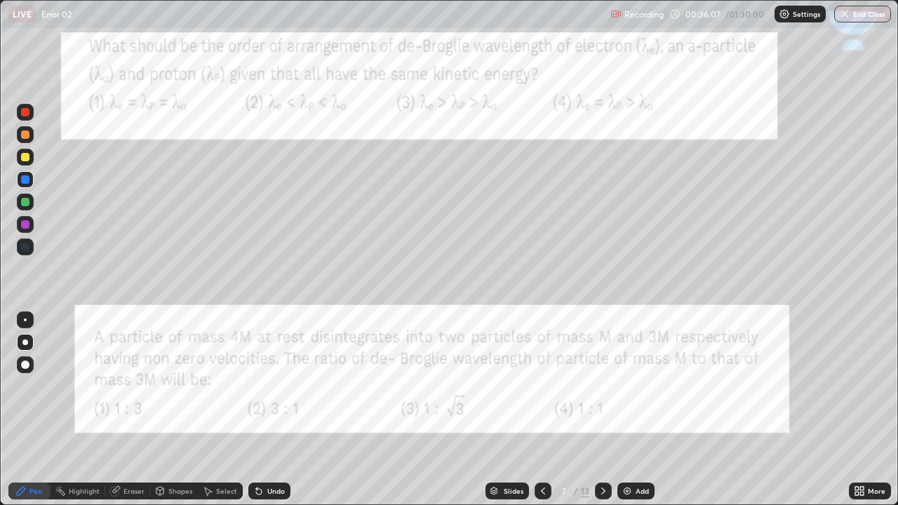
click at [24, 116] on div at bounding box center [25, 112] width 8 height 8
click at [25, 157] on div at bounding box center [25, 157] width 8 height 8
click at [25, 180] on div at bounding box center [25, 179] width 8 height 8
click at [601, 386] on icon at bounding box center [603, 490] width 11 height 11
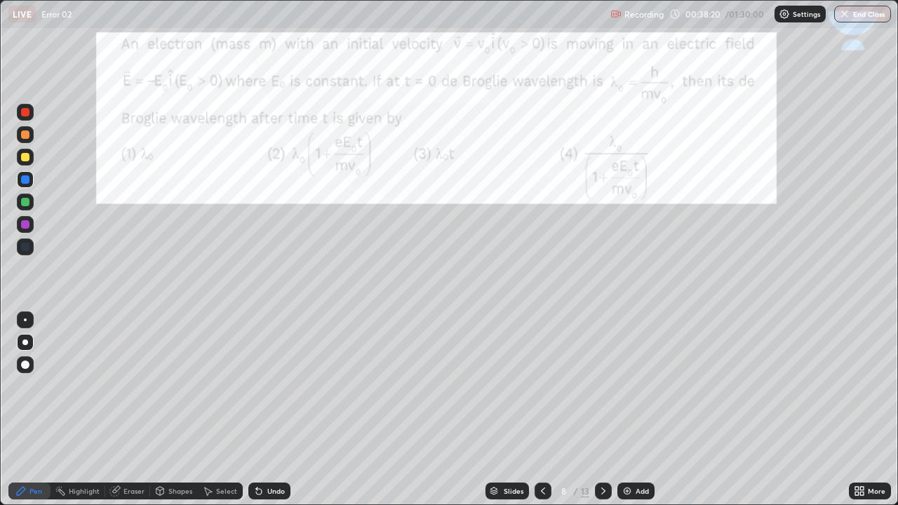
click at [24, 159] on div at bounding box center [25, 157] width 8 height 8
click at [169, 386] on div "Shapes" at bounding box center [180, 490] width 24 height 7
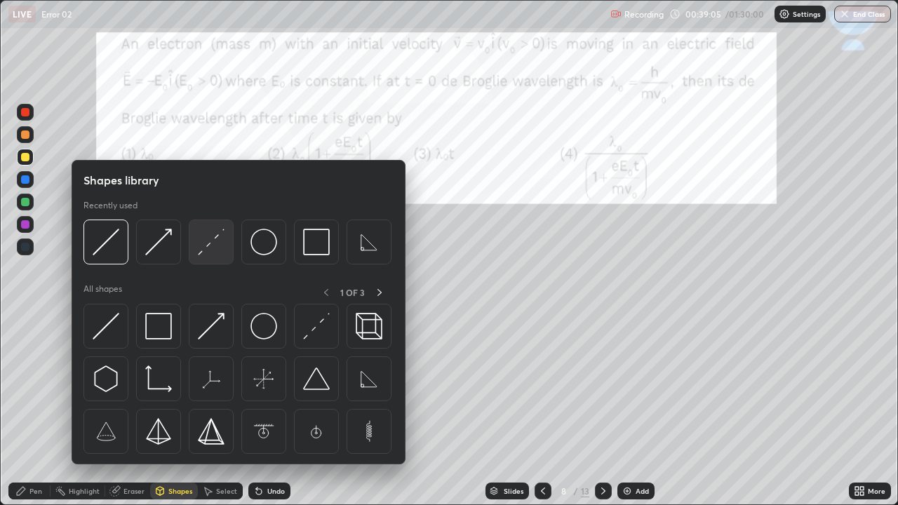
click at [208, 246] on img at bounding box center [211, 242] width 27 height 27
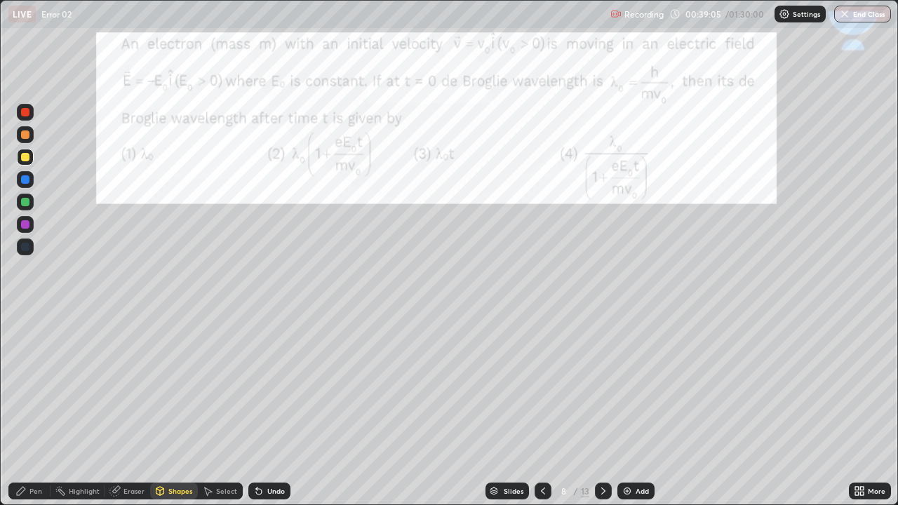
click at [29, 182] on div at bounding box center [25, 179] width 8 height 8
click at [36, 386] on div "Pen" at bounding box center [35, 490] width 13 height 7
click at [23, 156] on div at bounding box center [25, 157] width 8 height 8
click at [27, 112] on div at bounding box center [25, 112] width 8 height 8
click at [602, 386] on icon at bounding box center [603, 490] width 11 height 11
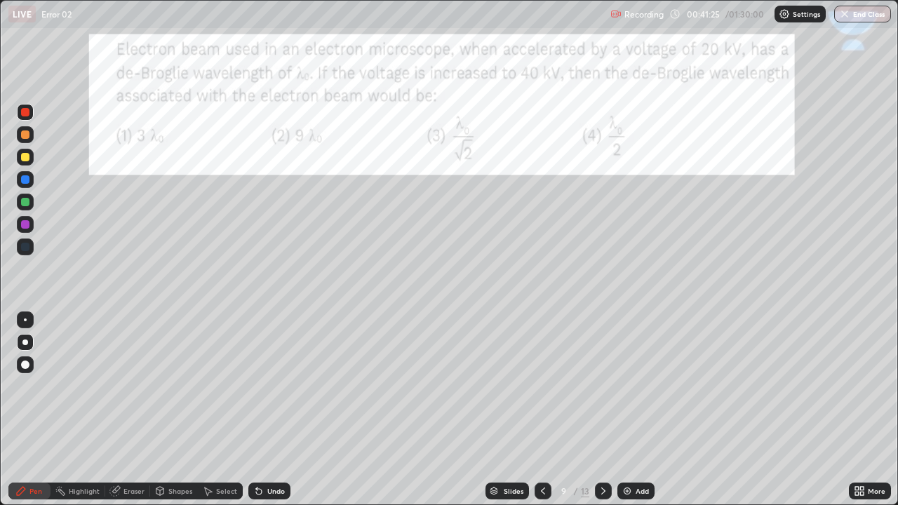
click at [541, 386] on icon at bounding box center [542, 490] width 11 height 11
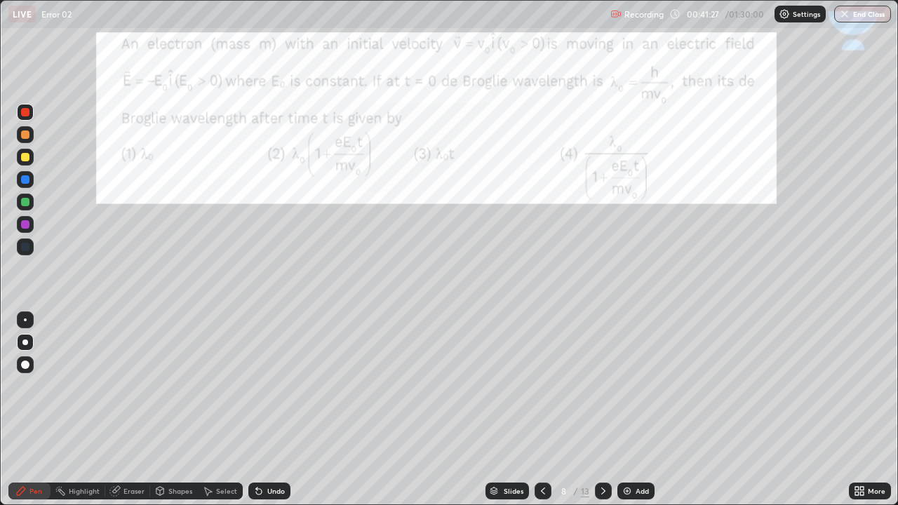
click at [628, 386] on img at bounding box center [626, 490] width 11 height 11
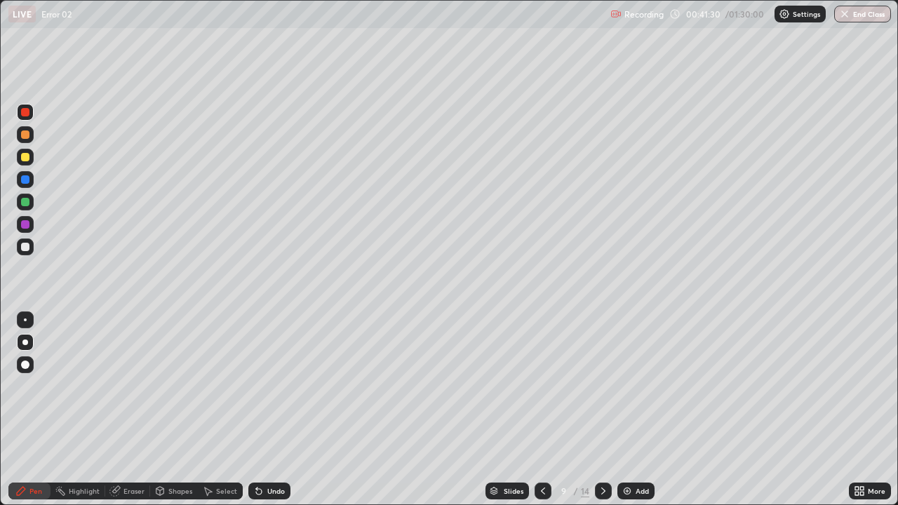
click at [25, 245] on div at bounding box center [25, 247] width 8 height 8
click at [23, 155] on div at bounding box center [25, 157] width 8 height 8
click at [26, 245] on div at bounding box center [25, 247] width 8 height 8
click at [25, 158] on div at bounding box center [25, 157] width 8 height 8
click at [264, 386] on div "Undo" at bounding box center [269, 491] width 42 height 17
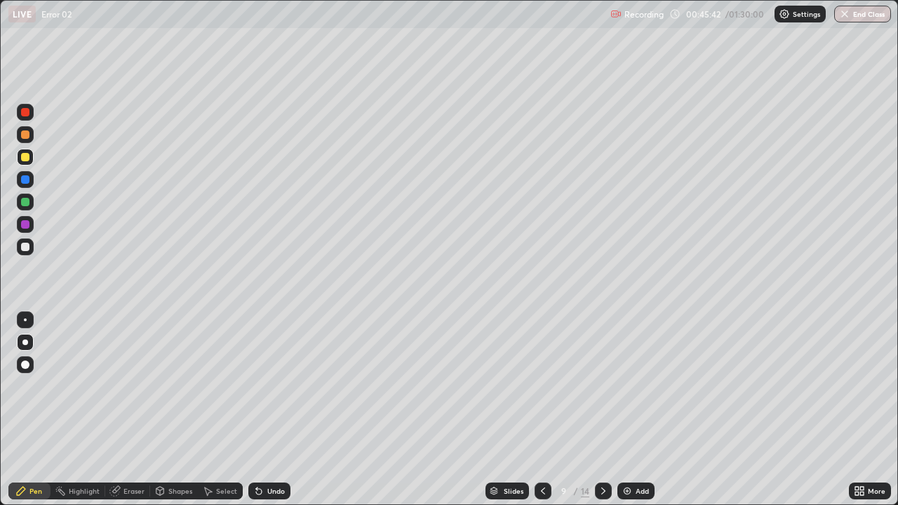
click at [544, 386] on icon at bounding box center [542, 490] width 11 height 11
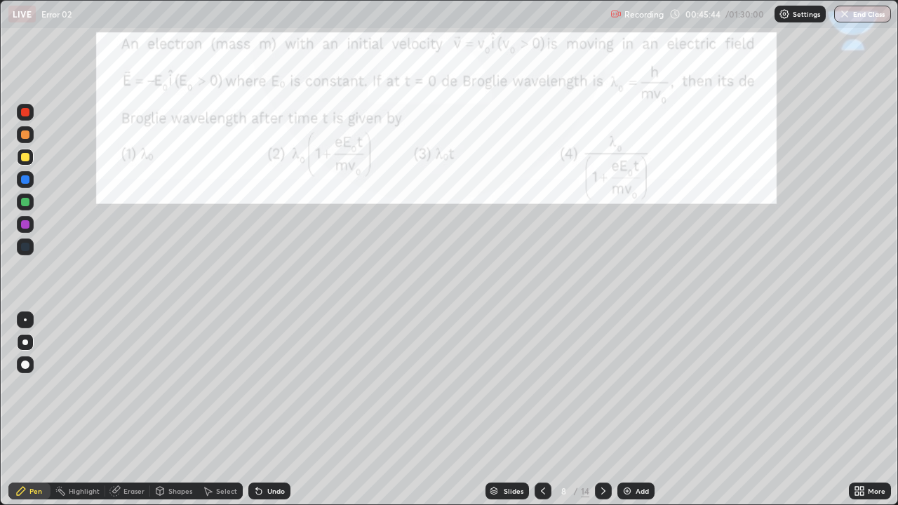
click at [601, 386] on div at bounding box center [603, 491] width 17 height 28
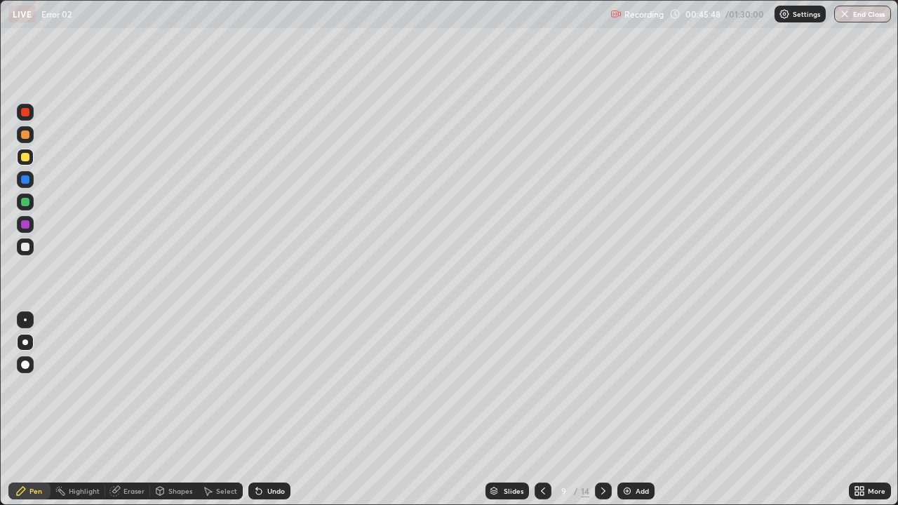
click at [609, 386] on div at bounding box center [603, 491] width 17 height 17
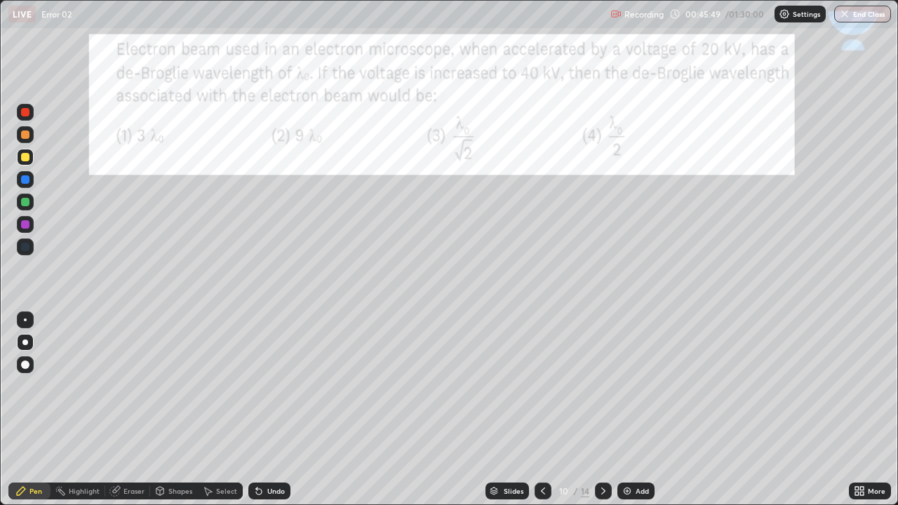
click at [541, 386] on icon at bounding box center [542, 490] width 11 height 11
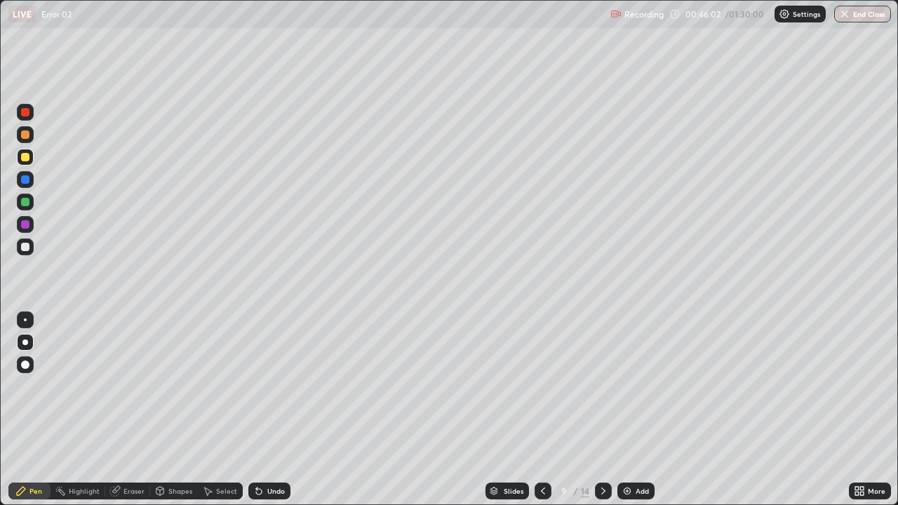
click at [600, 386] on icon at bounding box center [603, 490] width 11 height 11
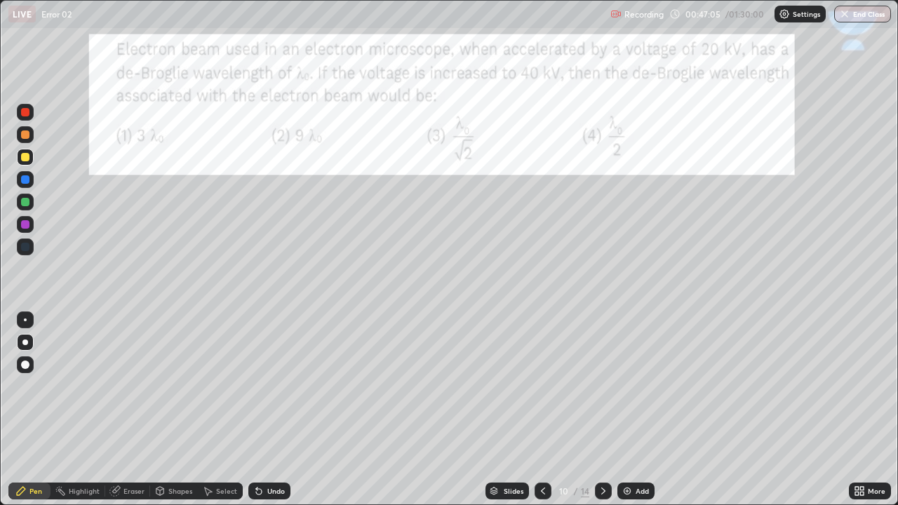
click at [24, 159] on div at bounding box center [25, 157] width 8 height 8
click at [25, 140] on div at bounding box center [25, 134] width 17 height 17
click at [25, 156] on div at bounding box center [25, 157] width 8 height 8
click at [25, 113] on div at bounding box center [25, 112] width 8 height 8
click at [601, 386] on icon at bounding box center [603, 490] width 11 height 11
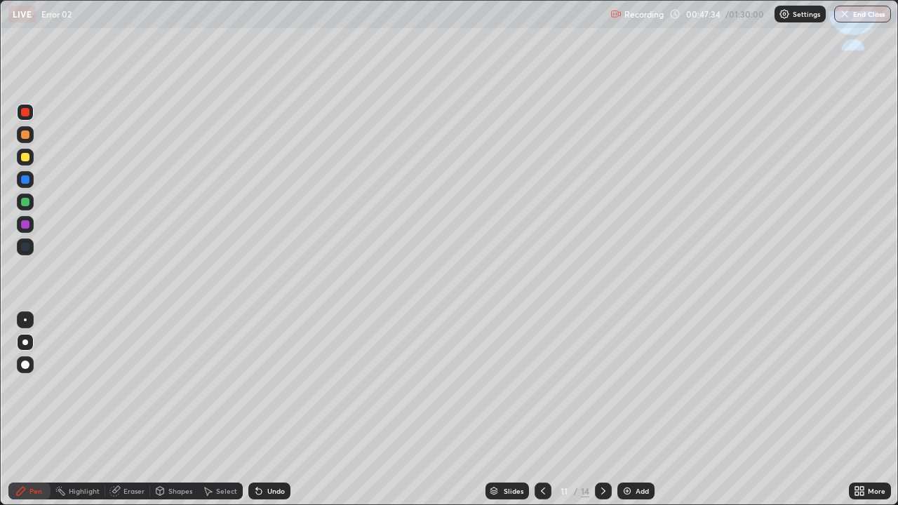
click at [603, 386] on icon at bounding box center [603, 490] width 11 height 11
click at [542, 386] on icon at bounding box center [542, 490] width 11 height 11
click at [541, 386] on icon at bounding box center [542, 490] width 11 height 11
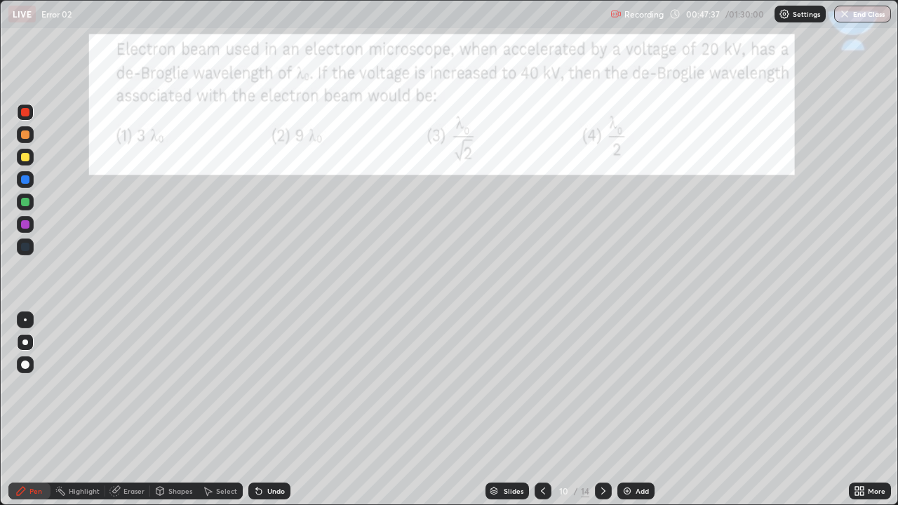
click at [602, 386] on icon at bounding box center [603, 490] width 11 height 11
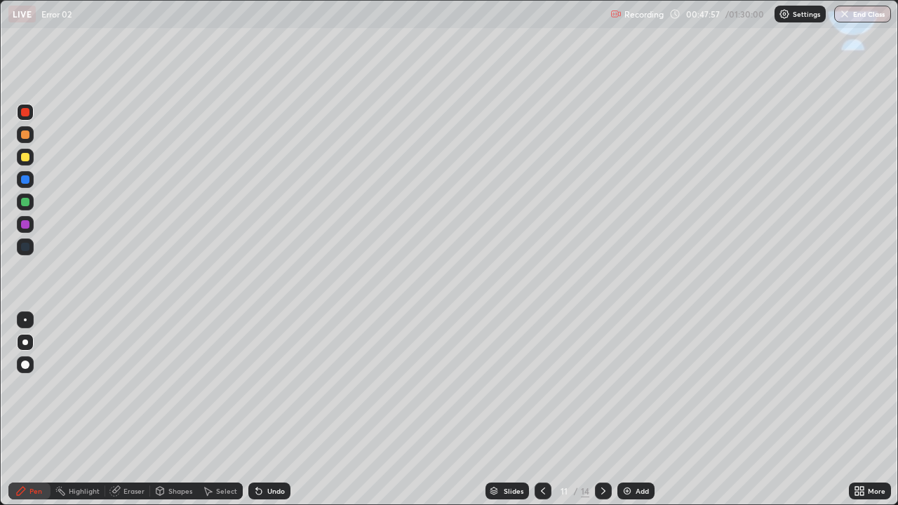
click at [27, 159] on div at bounding box center [25, 157] width 8 height 8
click at [256, 386] on icon at bounding box center [259, 492] width 6 height 6
click at [261, 386] on icon at bounding box center [258, 490] width 11 height 11
click at [257, 386] on icon at bounding box center [259, 492] width 6 height 6
click at [26, 159] on div at bounding box center [25, 157] width 8 height 8
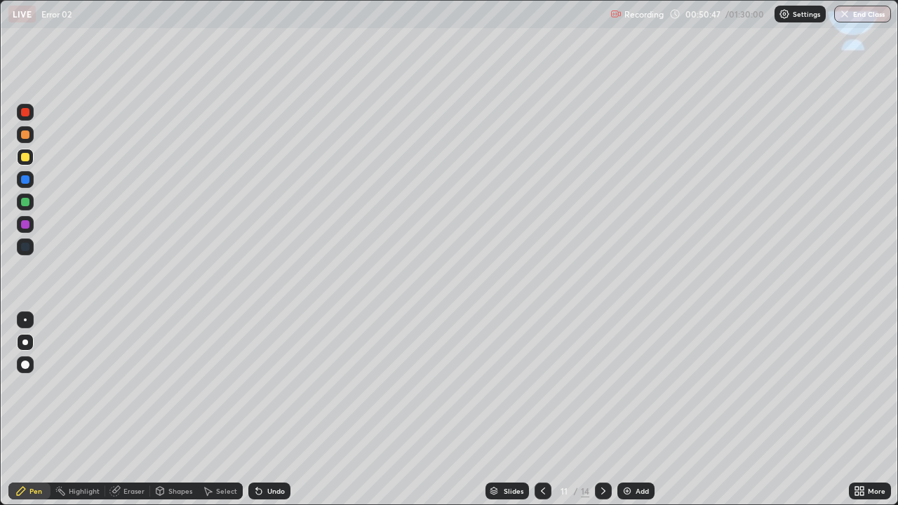
click at [26, 224] on div at bounding box center [25, 224] width 8 height 8
click at [22, 159] on div at bounding box center [25, 157] width 8 height 8
click at [256, 386] on icon at bounding box center [256, 487] width 1 height 1
click at [256, 386] on icon at bounding box center [259, 492] width 6 height 6
click at [257, 386] on div "Undo" at bounding box center [269, 491] width 42 height 17
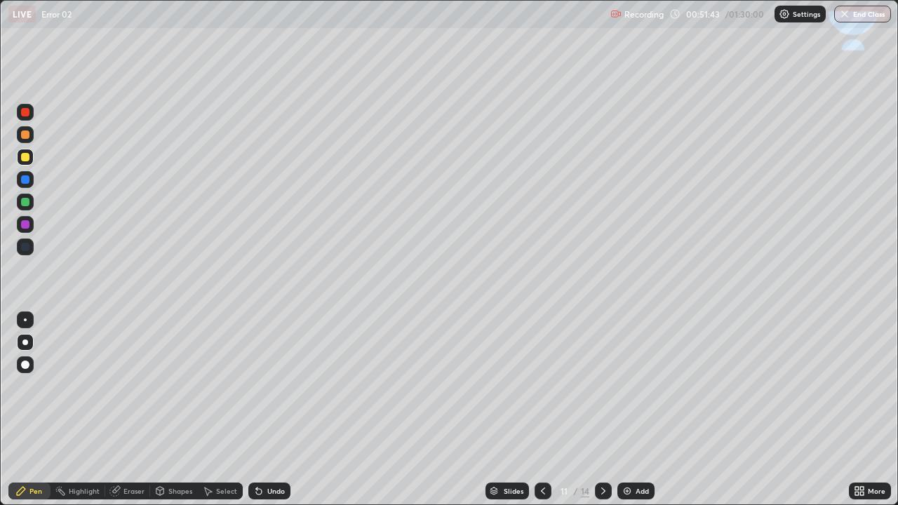
click at [257, 386] on icon at bounding box center [259, 492] width 6 height 6
click at [29, 177] on div at bounding box center [25, 179] width 8 height 8
click at [258, 386] on icon at bounding box center [259, 492] width 6 height 6
click at [25, 156] on div at bounding box center [25, 157] width 8 height 8
click at [176, 386] on div "Shapes" at bounding box center [174, 491] width 48 height 17
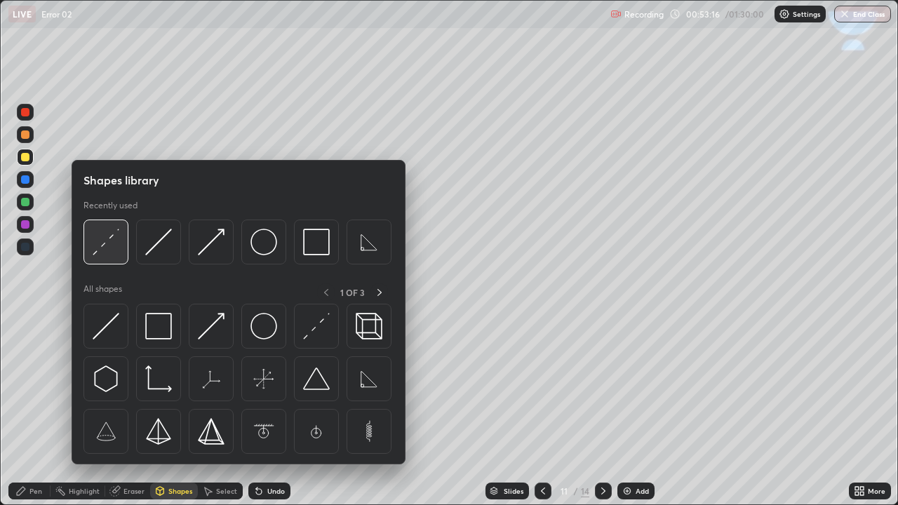
click at [107, 243] on img at bounding box center [106, 242] width 27 height 27
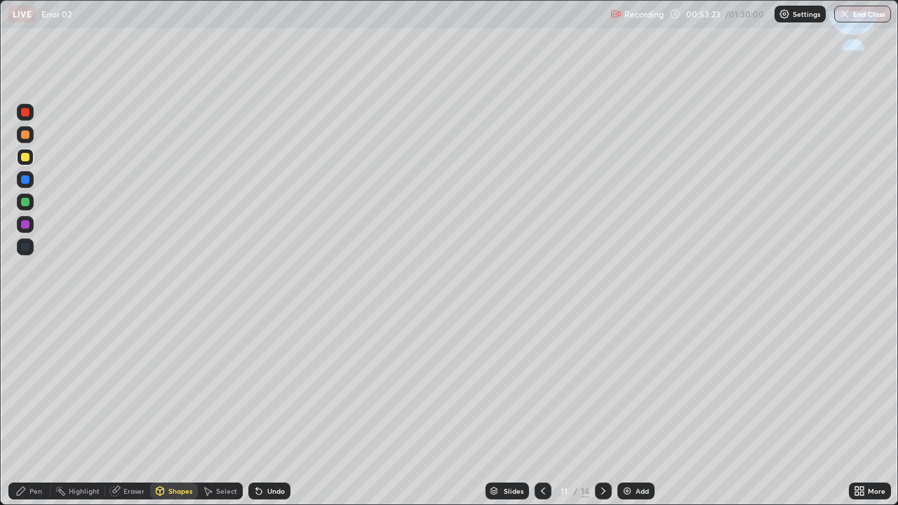
click at [37, 386] on div "Pen" at bounding box center [29, 491] width 42 height 17
click at [24, 249] on div at bounding box center [25, 247] width 8 height 8
click at [22, 158] on div at bounding box center [25, 157] width 8 height 8
click at [176, 386] on div "Shapes" at bounding box center [180, 490] width 24 height 7
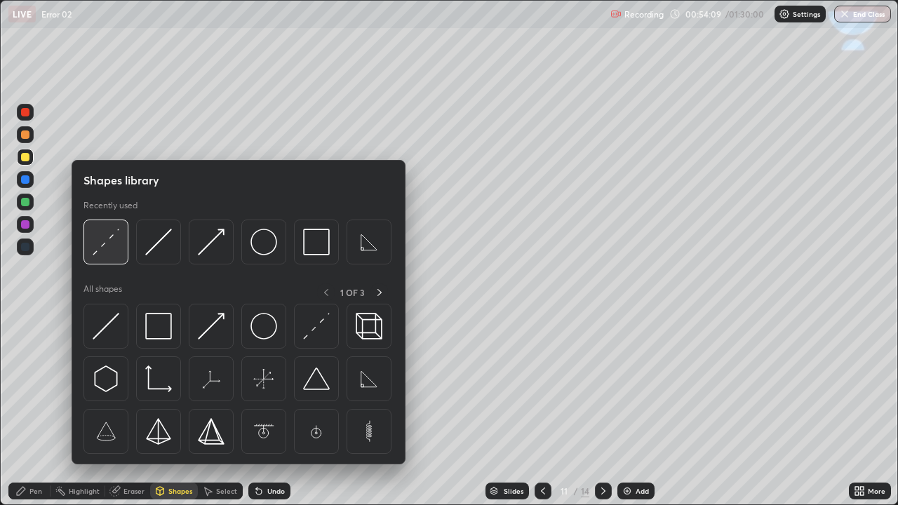
click at [100, 252] on img at bounding box center [106, 242] width 27 height 27
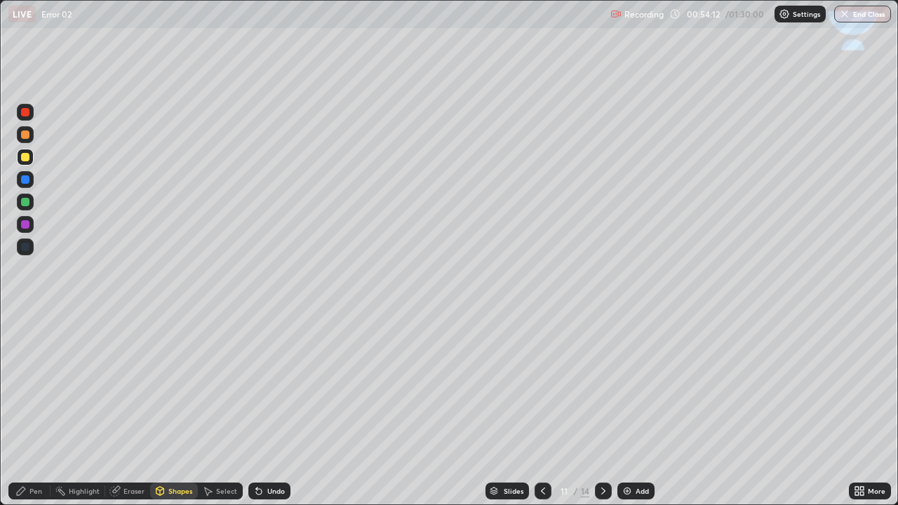
click at [37, 386] on div "Pen" at bounding box center [35, 490] width 13 height 7
click at [179, 386] on div "Shapes" at bounding box center [180, 490] width 24 height 7
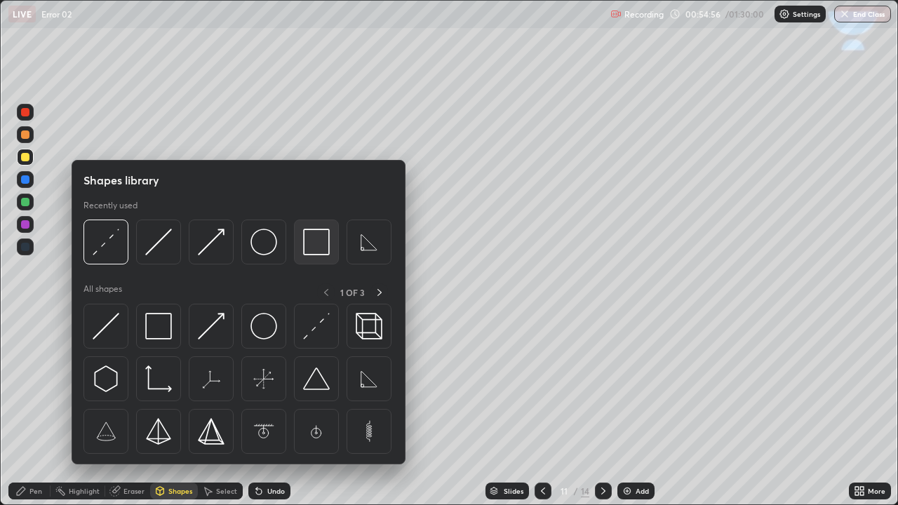
click at [314, 250] on img at bounding box center [316, 242] width 27 height 27
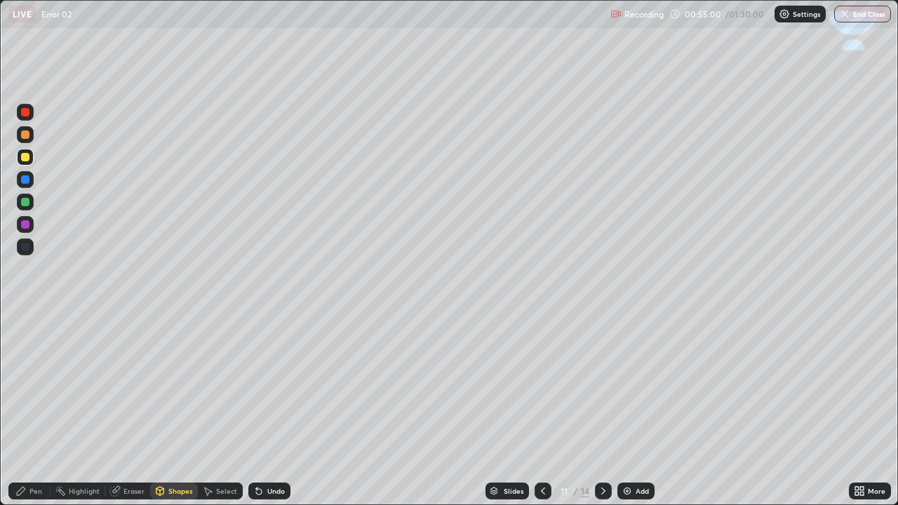
click at [33, 386] on div "Pen" at bounding box center [35, 490] width 13 height 7
click at [24, 159] on div at bounding box center [25, 157] width 8 height 8
click at [39, 386] on div "Pen" at bounding box center [35, 490] width 13 height 7
click at [22, 156] on div at bounding box center [25, 157] width 8 height 8
click at [180, 386] on div "Shapes" at bounding box center [180, 490] width 24 height 7
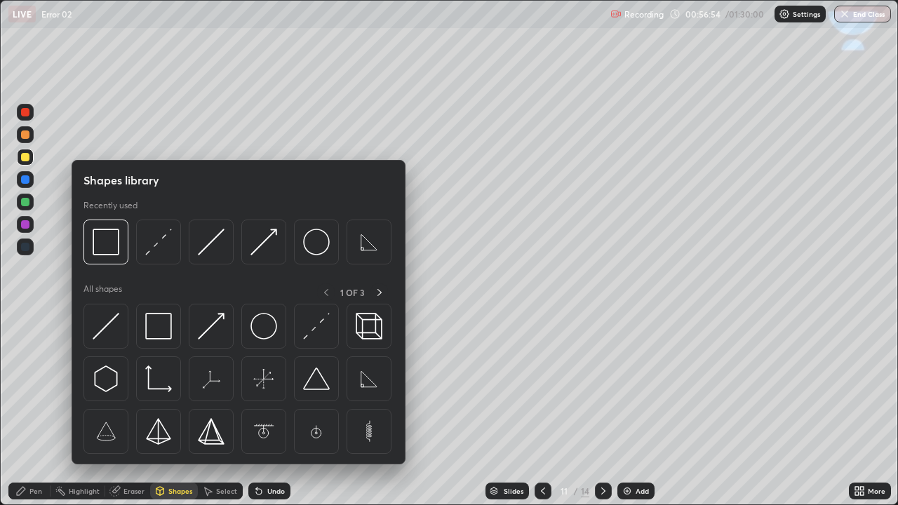
click at [38, 386] on div "Pen" at bounding box center [35, 490] width 13 height 7
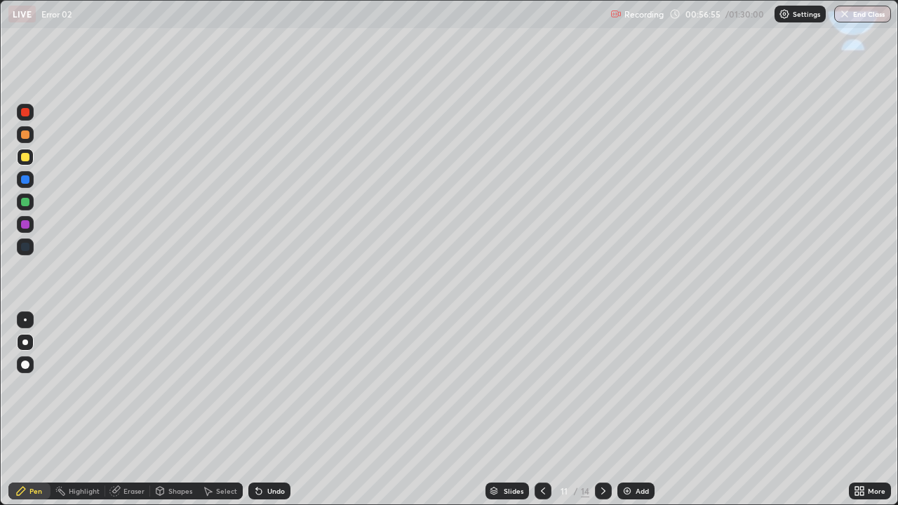
click at [176, 386] on div "Shapes" at bounding box center [180, 490] width 24 height 7
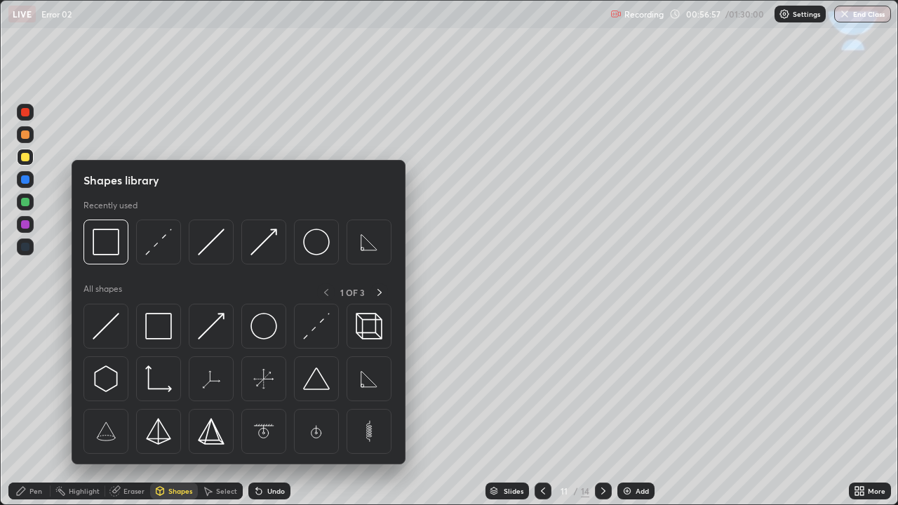
click at [31, 386] on div "Pen" at bounding box center [35, 490] width 13 height 7
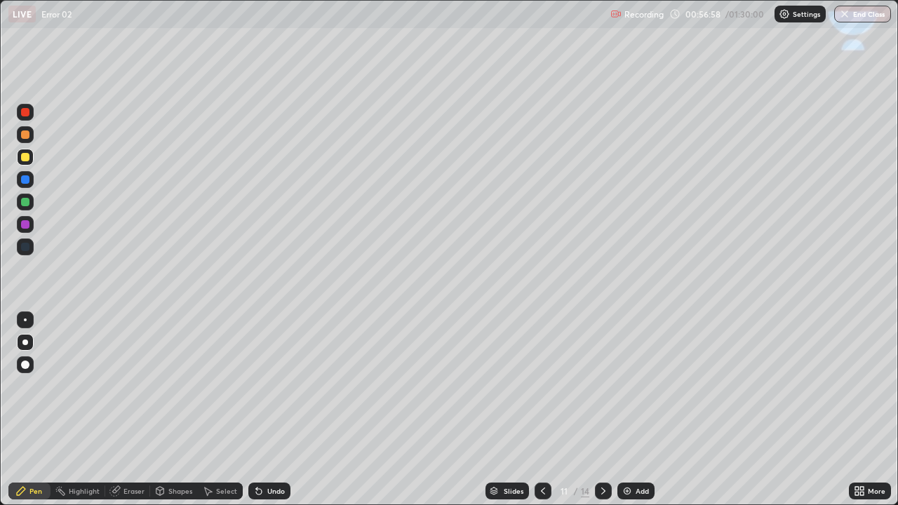
click at [24, 179] on div at bounding box center [25, 179] width 8 height 8
click at [25, 206] on div at bounding box center [25, 202] width 8 height 8
click at [24, 159] on div at bounding box center [25, 157] width 8 height 8
click at [262, 386] on icon at bounding box center [258, 490] width 11 height 11
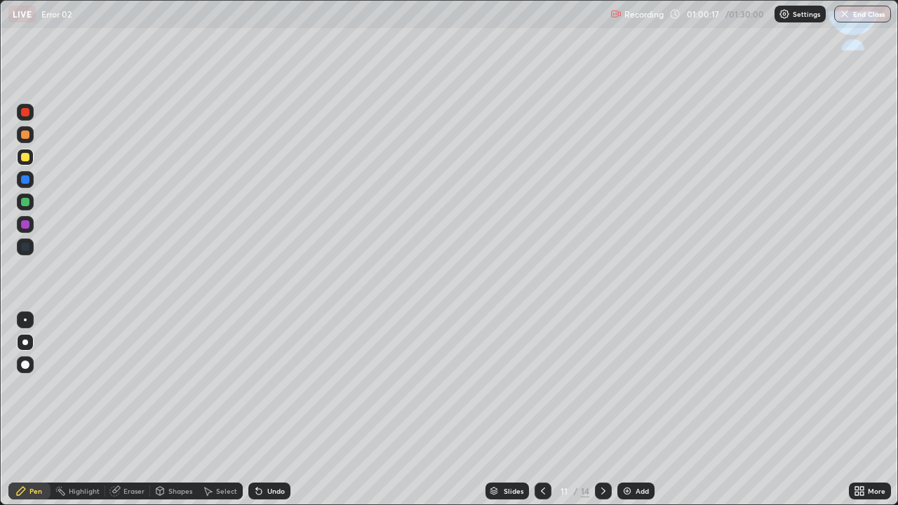
click at [257, 386] on icon at bounding box center [259, 492] width 6 height 6
click at [261, 386] on icon at bounding box center [258, 490] width 11 height 11
click at [602, 386] on icon at bounding box center [603, 490] width 11 height 11
click at [172, 386] on div "Shapes" at bounding box center [180, 490] width 24 height 7
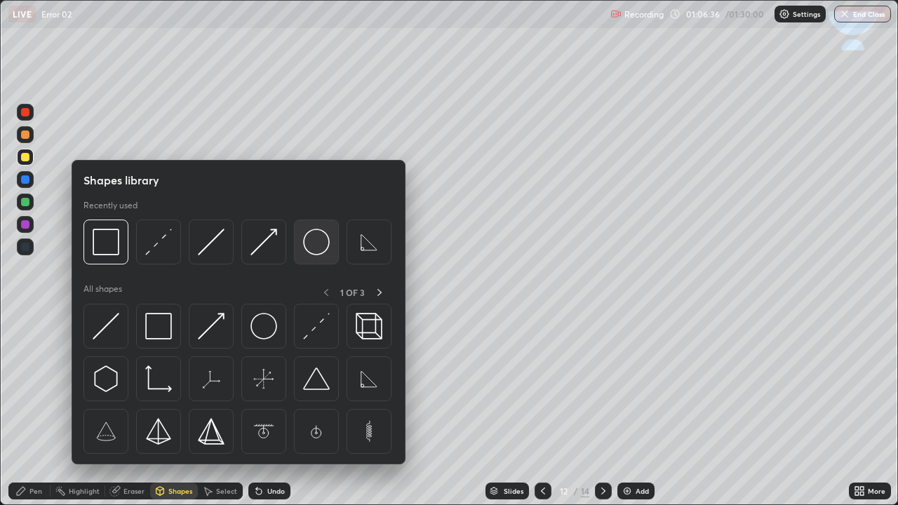
click at [313, 250] on img at bounding box center [316, 242] width 27 height 27
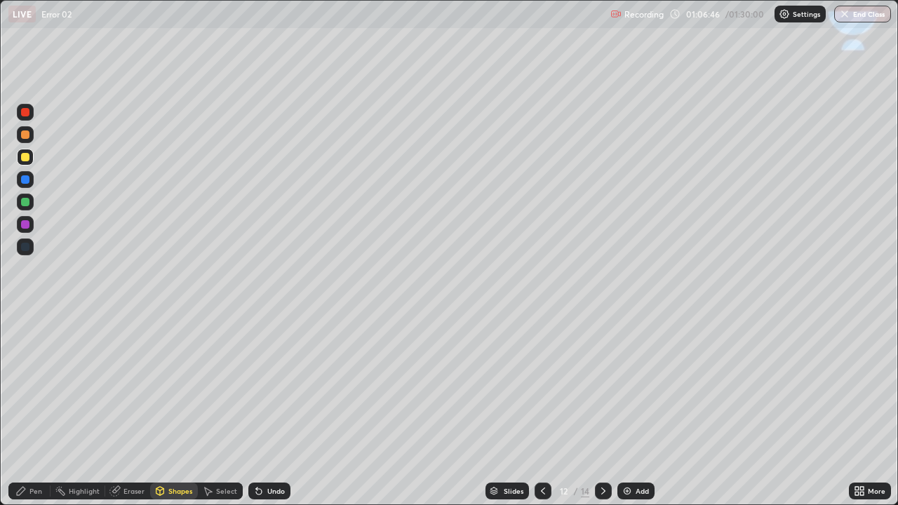
click at [180, 386] on div "Shapes" at bounding box center [180, 490] width 24 height 7
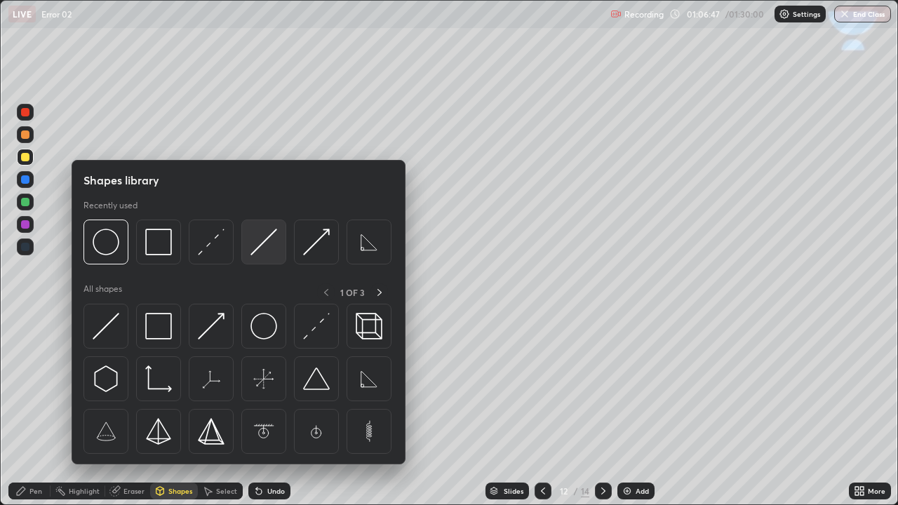
click at [256, 247] on img at bounding box center [263, 242] width 27 height 27
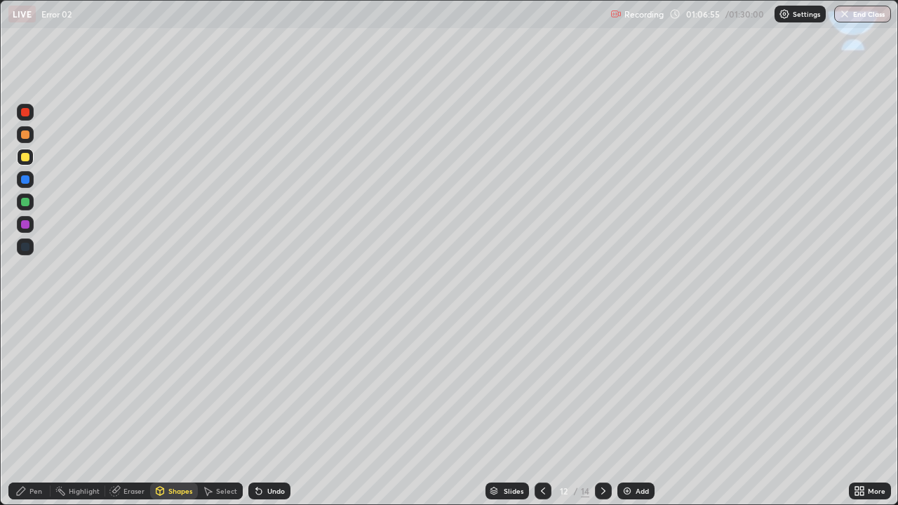
click at [22, 182] on div at bounding box center [25, 179] width 8 height 8
click at [27, 159] on div at bounding box center [25, 157] width 8 height 8
click at [28, 156] on div at bounding box center [25, 157] width 8 height 8
click at [27, 137] on div at bounding box center [25, 134] width 8 height 8
click at [256, 386] on icon at bounding box center [259, 492] width 6 height 6
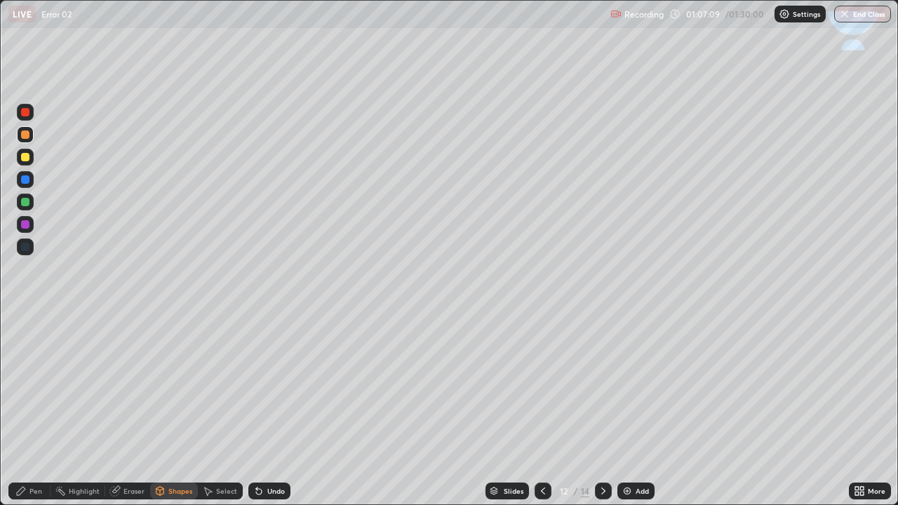
click at [39, 386] on div "Pen" at bounding box center [35, 490] width 13 height 7
click at [175, 386] on div "Shapes" at bounding box center [180, 490] width 24 height 7
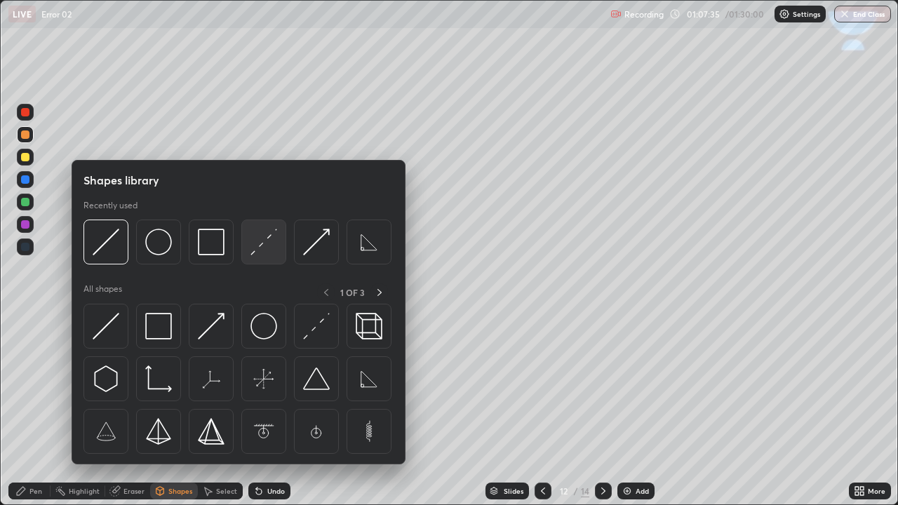
click at [260, 248] on img at bounding box center [263, 242] width 27 height 27
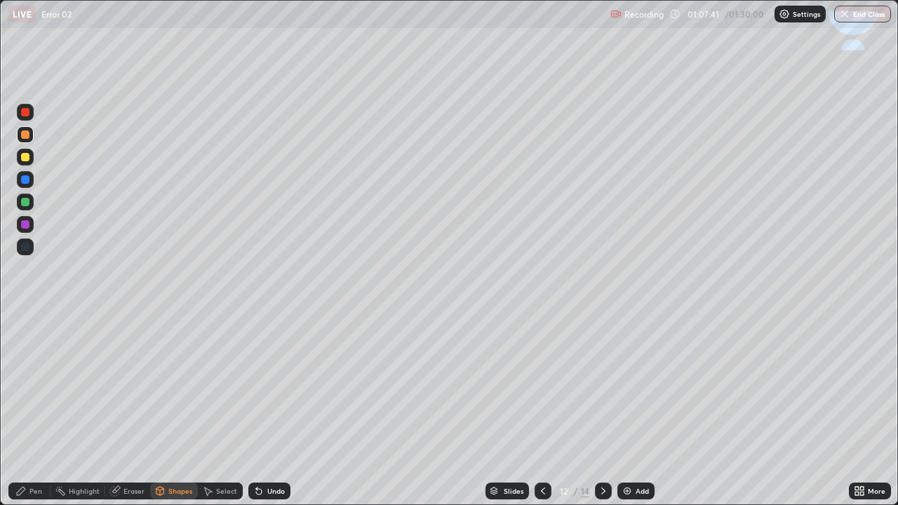
click at [32, 386] on div "Pen" at bounding box center [35, 490] width 13 height 7
click at [28, 224] on div at bounding box center [25, 224] width 8 height 8
click at [256, 386] on icon at bounding box center [256, 487] width 1 height 1
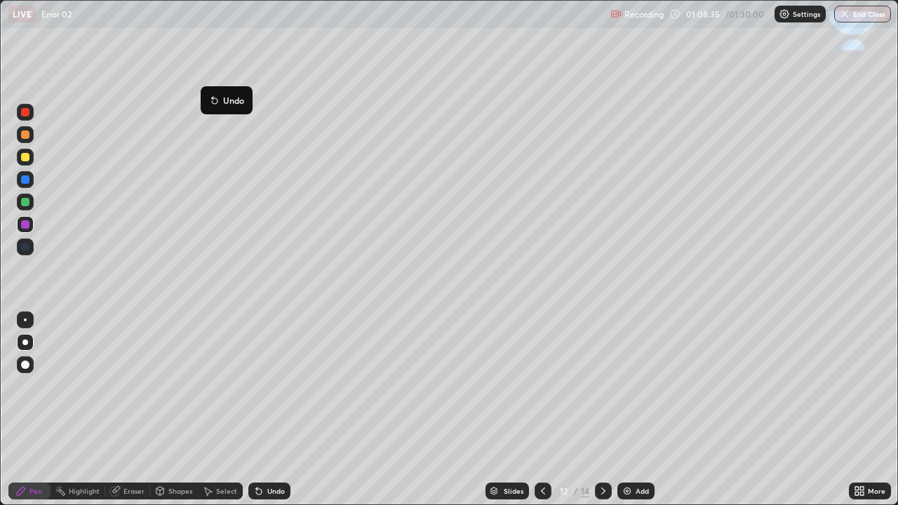
click at [175, 386] on div "Shapes" at bounding box center [180, 490] width 24 height 7
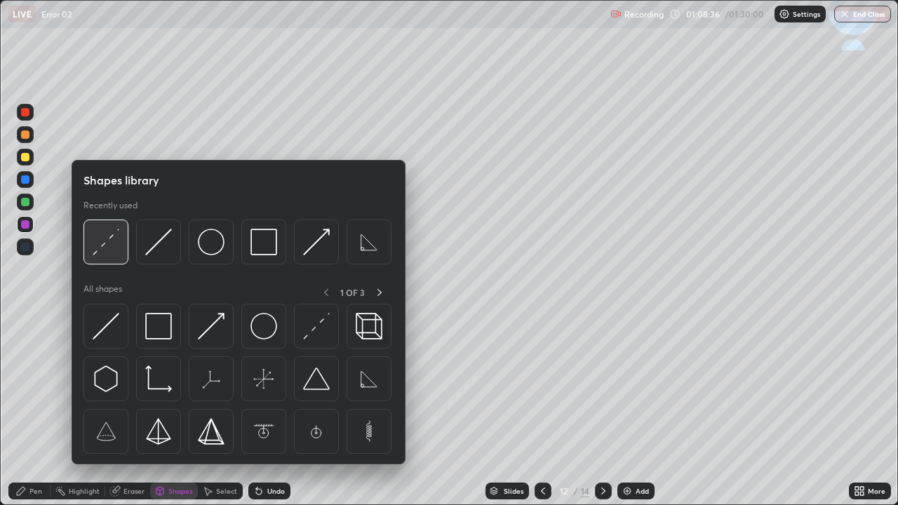
click at [114, 243] on img at bounding box center [106, 242] width 27 height 27
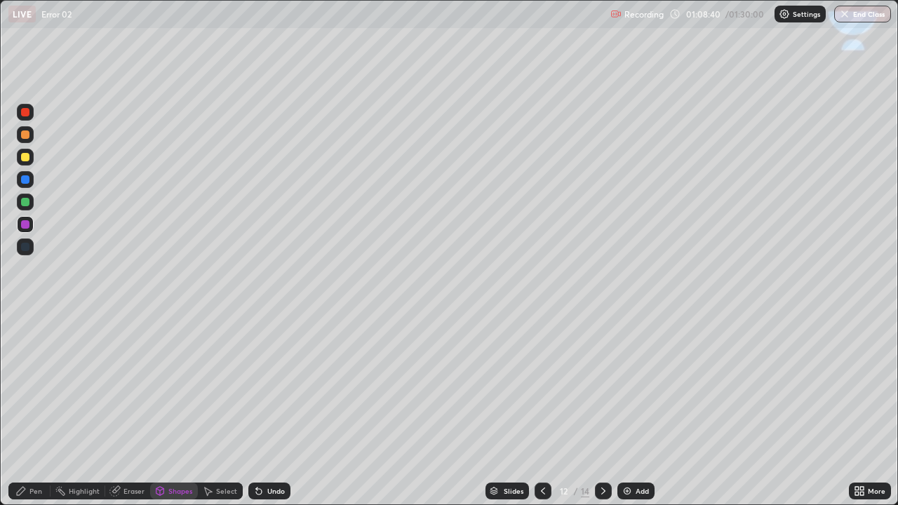
click at [39, 386] on div "Pen" at bounding box center [29, 491] width 42 height 17
click at [27, 250] on div at bounding box center [25, 247] width 8 height 8
click at [25, 159] on div at bounding box center [25, 157] width 8 height 8
click at [38, 386] on div "Pen" at bounding box center [35, 490] width 13 height 7
click at [25, 243] on div at bounding box center [25, 247] width 8 height 8
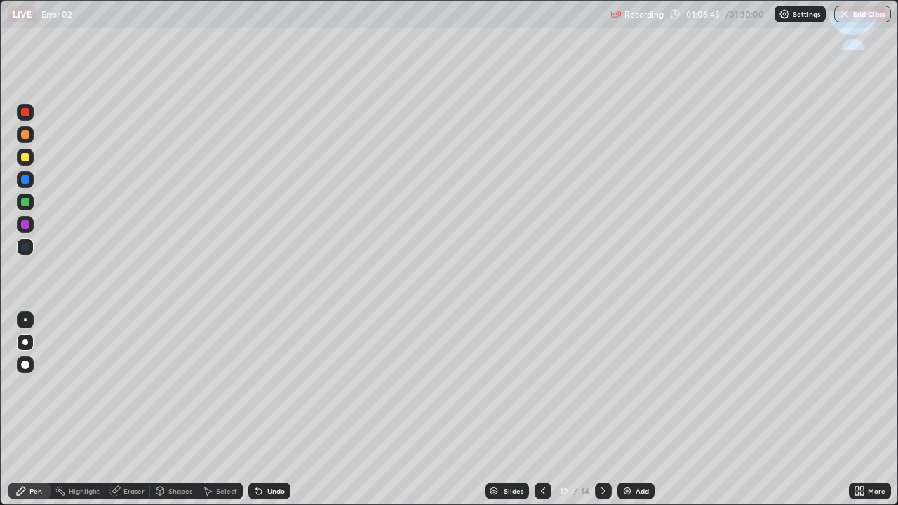
click at [24, 179] on div at bounding box center [25, 179] width 8 height 8
click at [175, 386] on div "Shapes" at bounding box center [180, 490] width 24 height 7
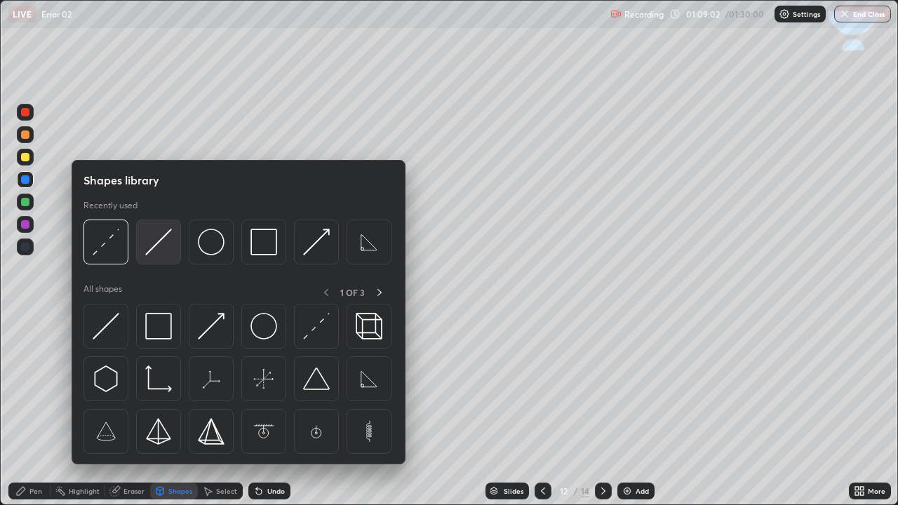
click at [153, 248] on img at bounding box center [158, 242] width 27 height 27
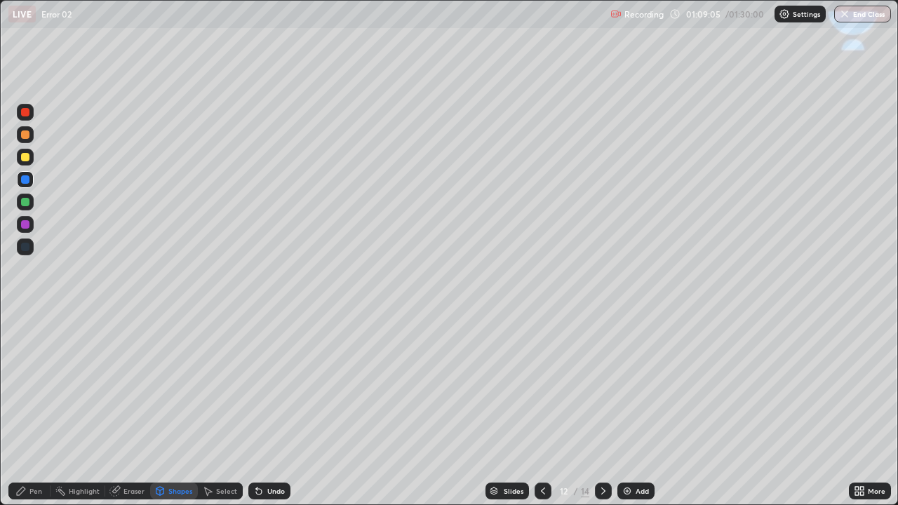
click at [41, 386] on div "Pen" at bounding box center [29, 491] width 42 height 17
click at [23, 156] on div at bounding box center [25, 157] width 8 height 8
click at [25, 156] on div at bounding box center [25, 157] width 8 height 8
click at [175, 386] on div "Shapes" at bounding box center [180, 490] width 24 height 7
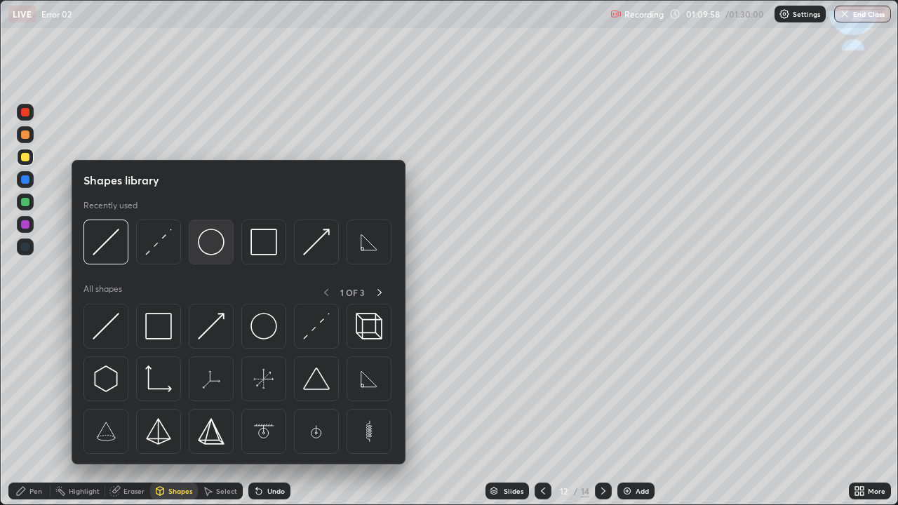
click at [206, 250] on img at bounding box center [211, 242] width 27 height 27
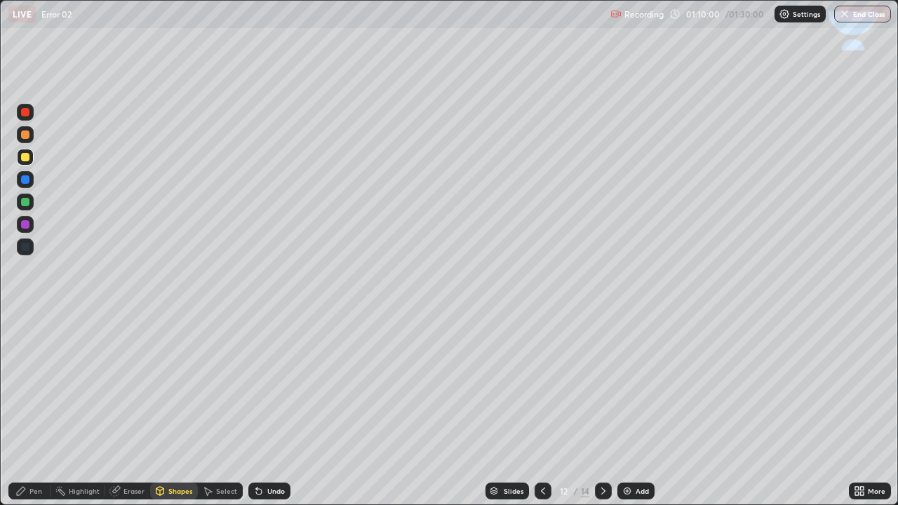
click at [40, 386] on div "Pen" at bounding box center [35, 490] width 13 height 7
click at [23, 159] on div at bounding box center [25, 157] width 8 height 8
click at [262, 386] on icon at bounding box center [258, 490] width 11 height 11
click at [267, 386] on div "Undo" at bounding box center [276, 490] width 18 height 7
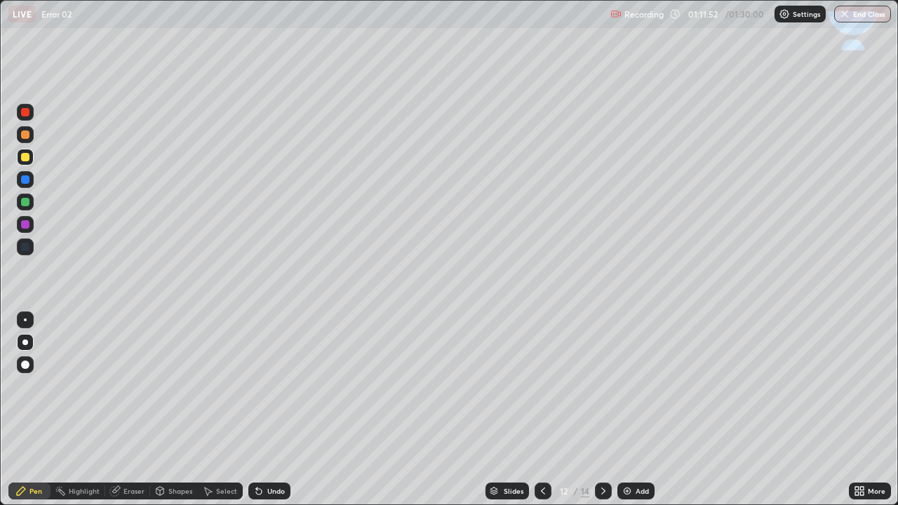
click at [264, 386] on div "Undo" at bounding box center [269, 491] width 42 height 17
click at [262, 386] on icon at bounding box center [258, 490] width 11 height 11
click at [257, 386] on icon at bounding box center [259, 492] width 6 height 6
click at [261, 386] on icon at bounding box center [258, 490] width 11 height 11
click at [260, 386] on icon at bounding box center [258, 490] width 11 height 11
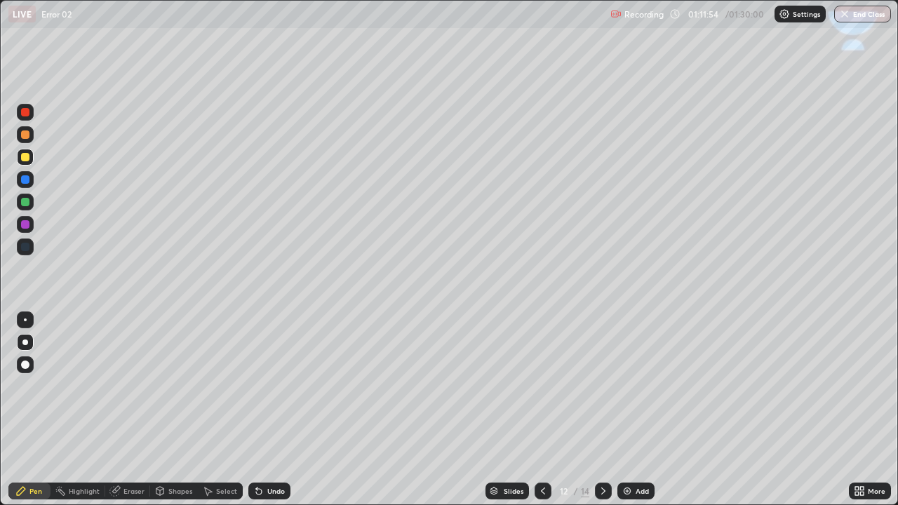
click at [260, 386] on icon at bounding box center [258, 490] width 11 height 11
click at [185, 386] on div "Shapes" at bounding box center [180, 490] width 24 height 7
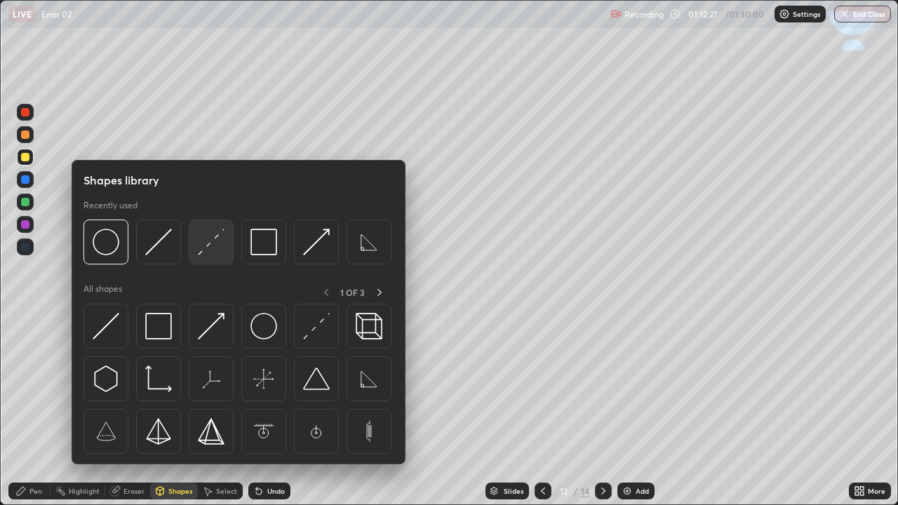
click at [209, 248] on img at bounding box center [211, 242] width 27 height 27
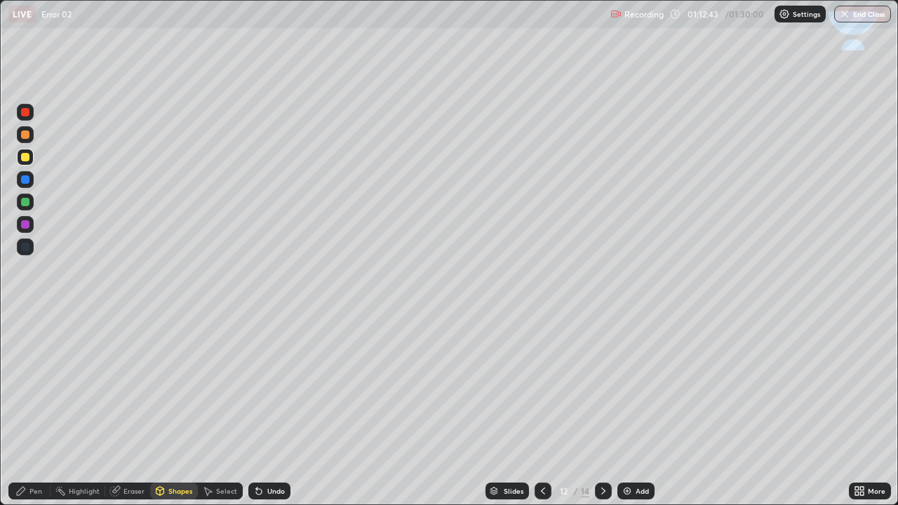
click at [38, 386] on div "Pen" at bounding box center [35, 490] width 13 height 7
click at [25, 159] on div at bounding box center [25, 157] width 8 height 8
click at [187, 386] on div "Shapes" at bounding box center [180, 490] width 24 height 7
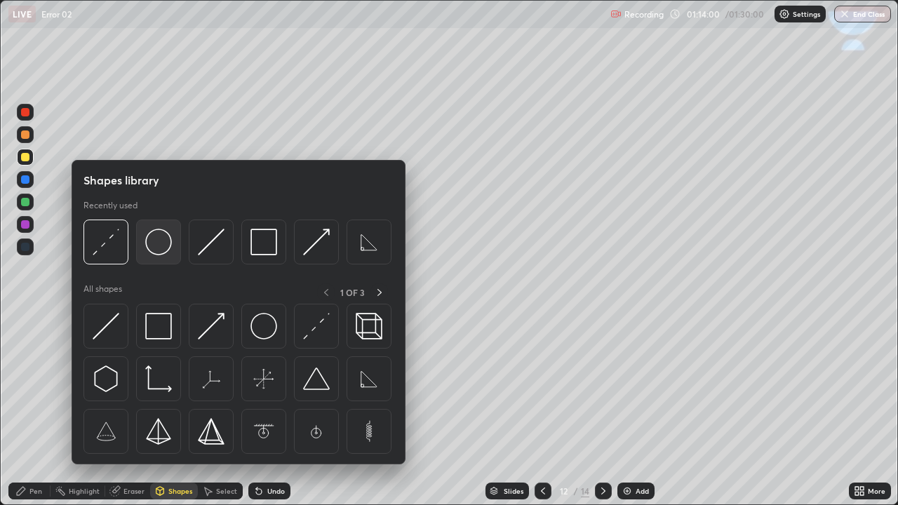
click at [161, 253] on img at bounding box center [158, 242] width 27 height 27
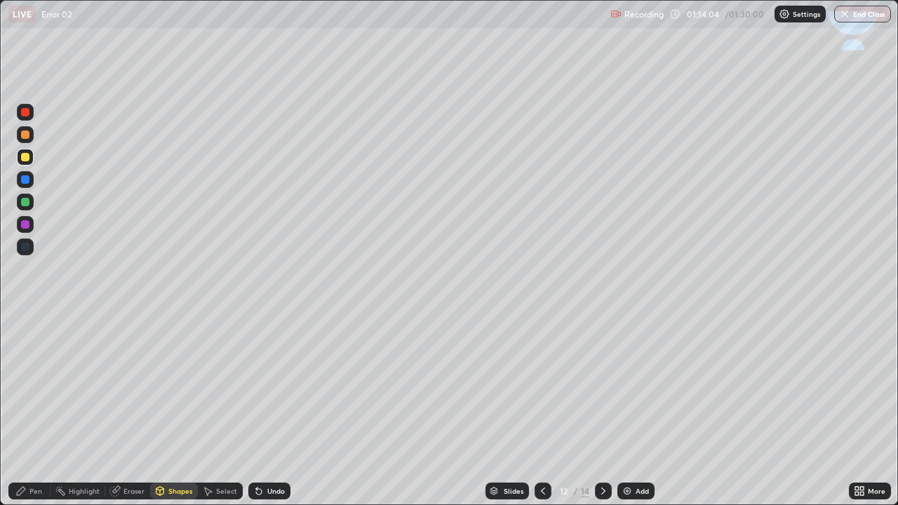
click at [36, 386] on div "Pen" at bounding box center [35, 490] width 13 height 7
click at [25, 182] on div at bounding box center [25, 179] width 8 height 8
click at [602, 386] on icon at bounding box center [603, 490] width 11 height 11
click at [22, 159] on div at bounding box center [25, 157] width 8 height 8
click at [173, 386] on div "Shapes" at bounding box center [180, 490] width 24 height 7
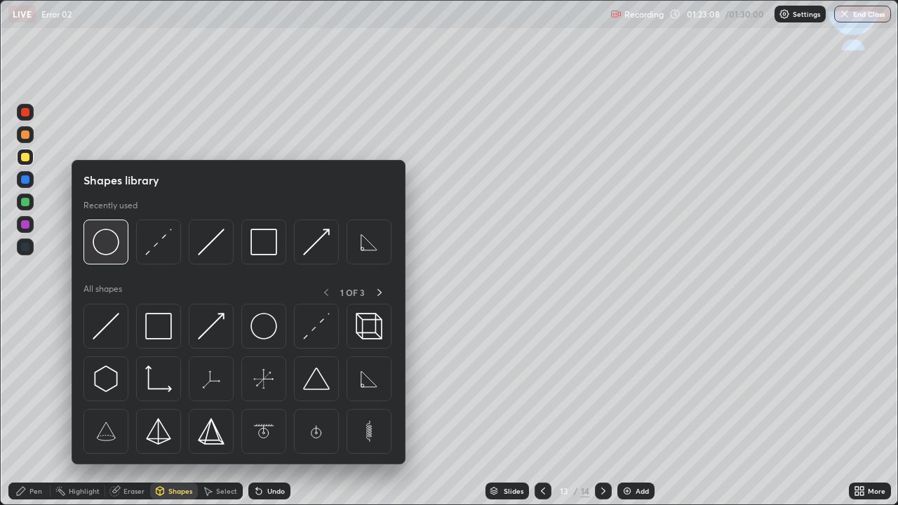
click at [109, 251] on img at bounding box center [106, 242] width 27 height 27
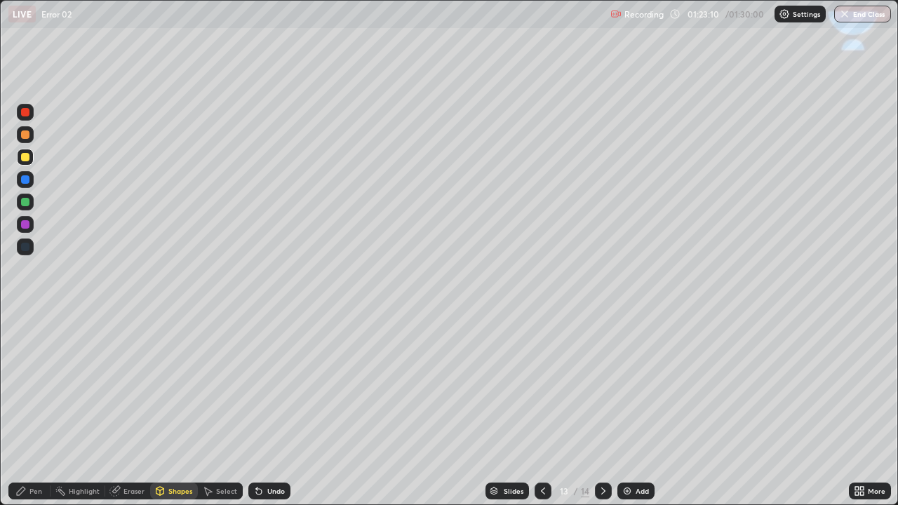
click at [41, 386] on div "Pen" at bounding box center [35, 490] width 13 height 7
click at [23, 178] on div at bounding box center [25, 179] width 8 height 8
click at [26, 248] on div at bounding box center [25, 247] width 8 height 8
click at [27, 156] on div at bounding box center [25, 157] width 8 height 8
click at [260, 386] on icon at bounding box center [258, 490] width 11 height 11
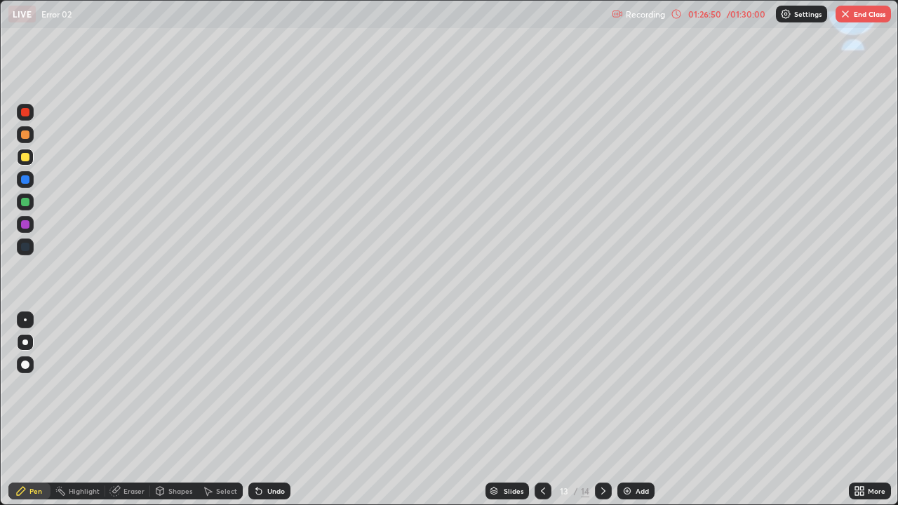
click at [847, 15] on img "button" at bounding box center [845, 13] width 11 height 11
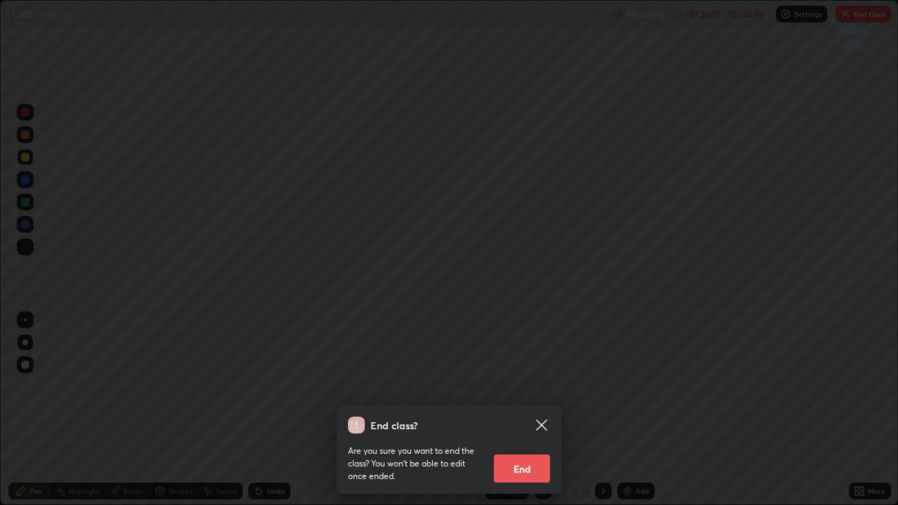
click at [513, 386] on button "End" at bounding box center [522, 468] width 56 height 28
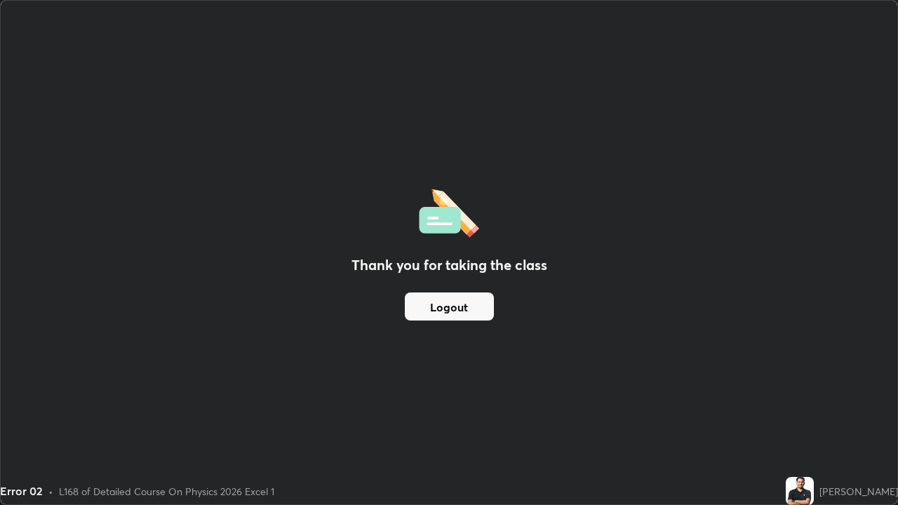
click at [466, 309] on button "Logout" at bounding box center [449, 306] width 89 height 28
click at [468, 307] on button "Logout" at bounding box center [449, 306] width 89 height 28
